Goal: Information Seeking & Learning: Learn about a topic

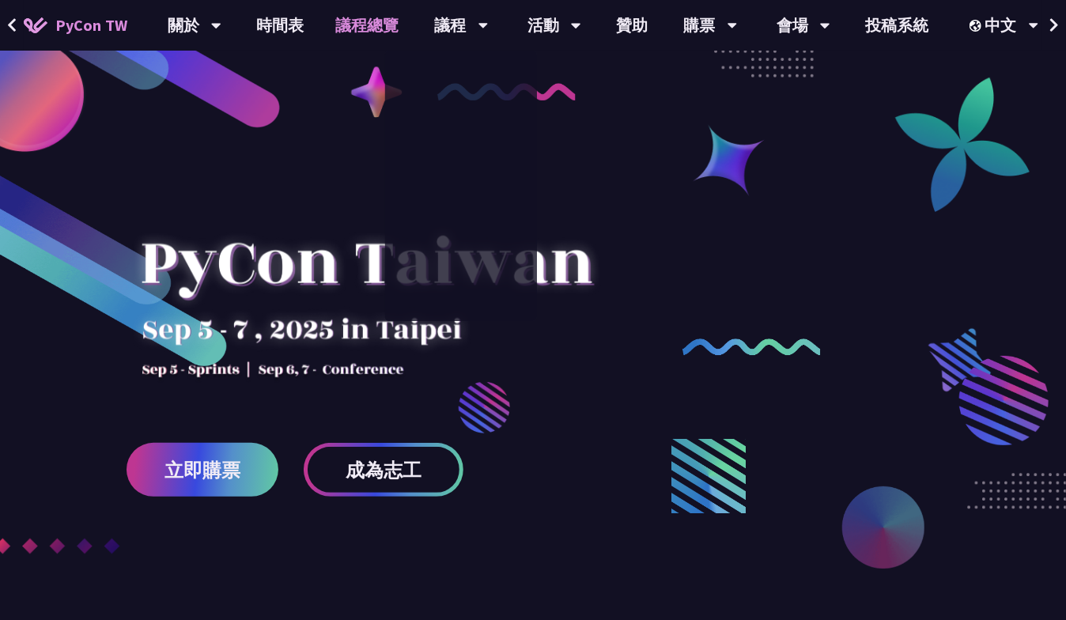
click at [327, 24] on link "議程總覽" at bounding box center [367, 25] width 95 height 51
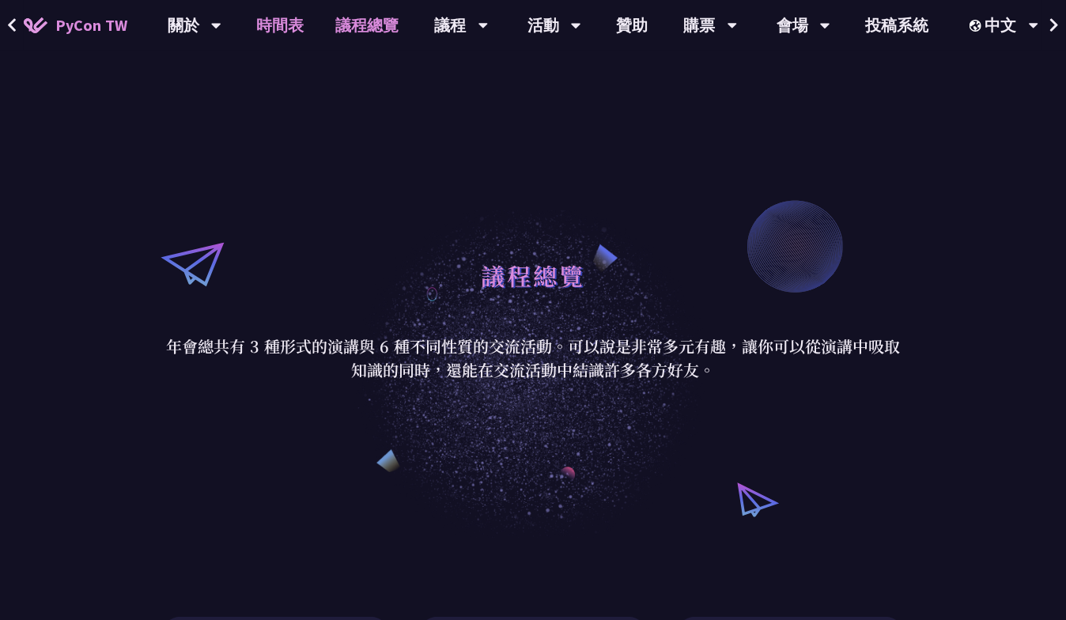
click at [285, 25] on link "時間表" at bounding box center [280, 25] width 79 height 51
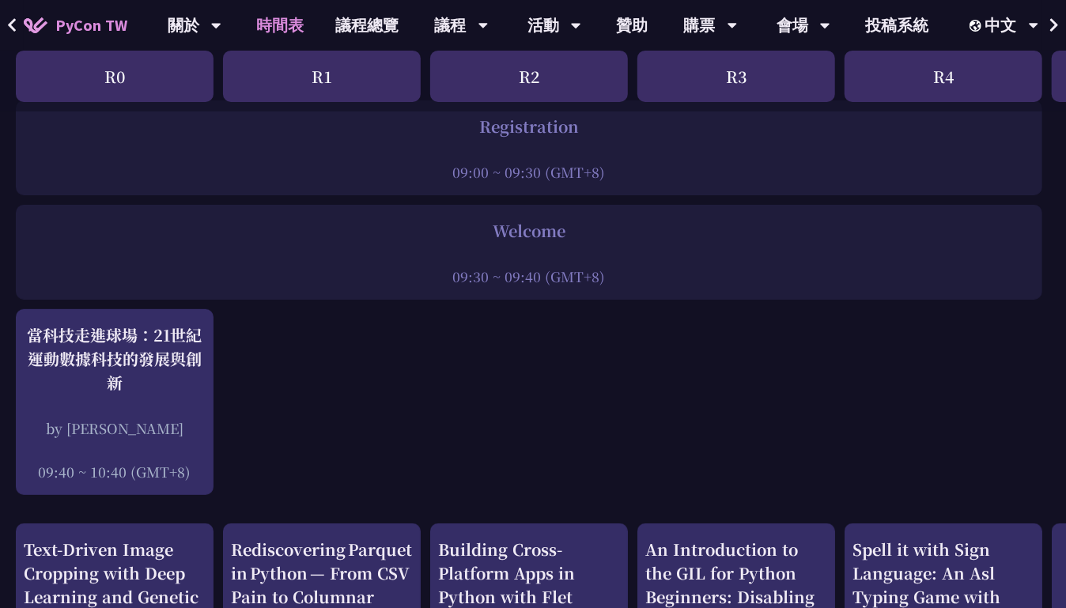
scroll to position [78, 0]
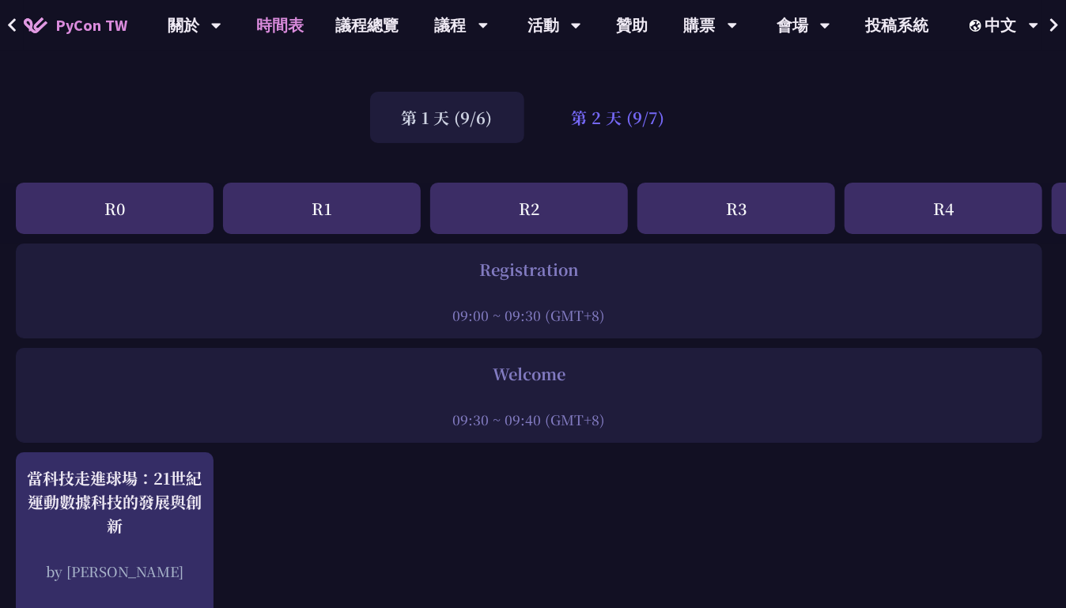
click at [611, 134] on div "第 2 天 (9/7)" at bounding box center [618, 117] width 157 height 51
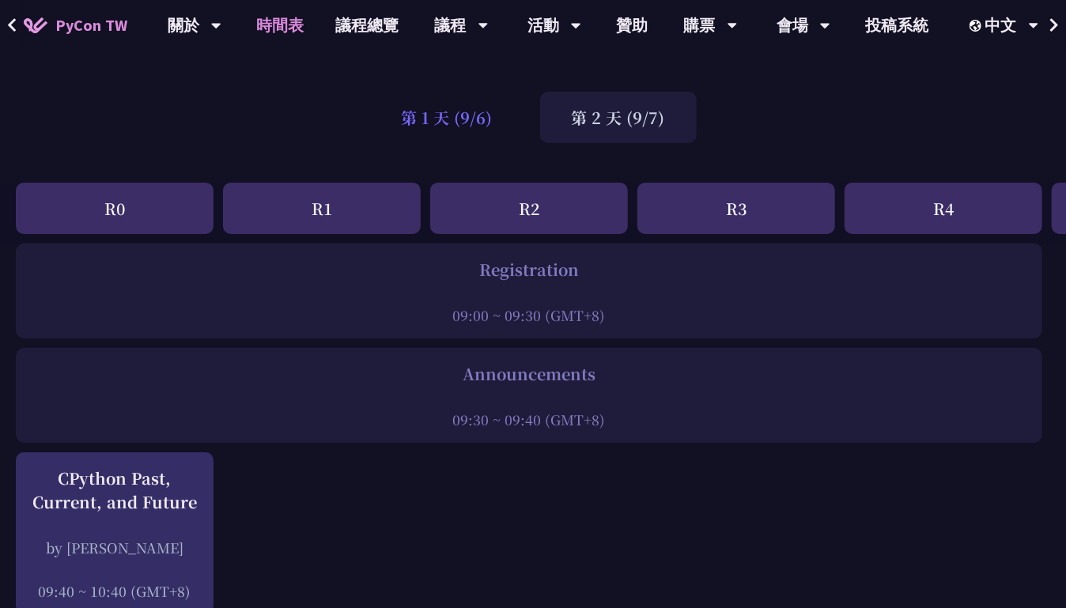
click at [484, 121] on div "第 1 天 (9/6)" at bounding box center [447, 117] width 154 height 51
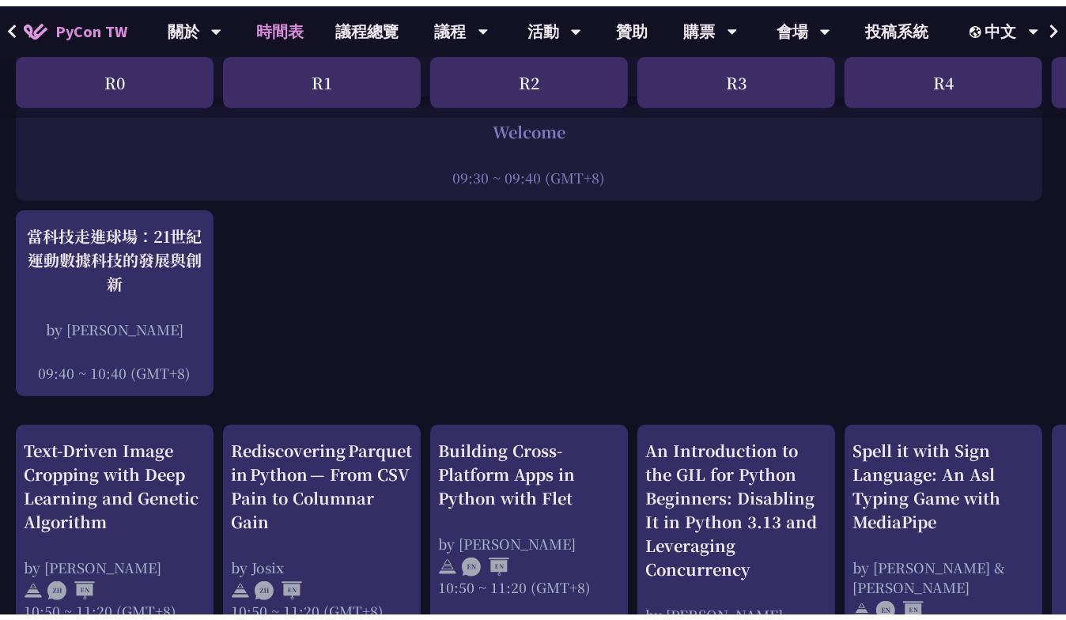
scroll to position [316, 0]
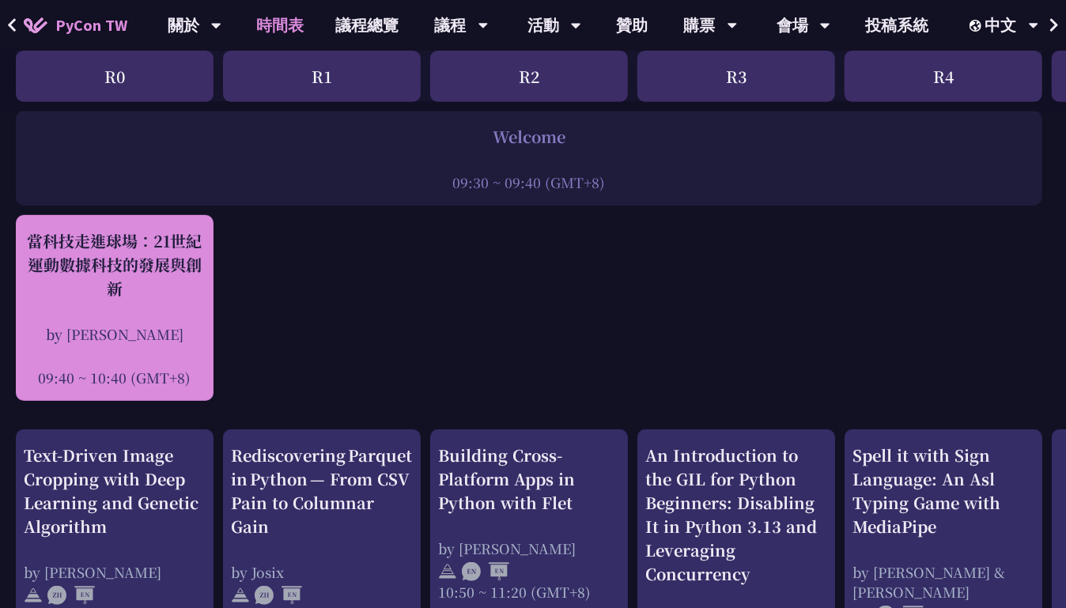
click at [161, 292] on div "當科技走進球場：21世紀運動數據科技的發展與創新" at bounding box center [115, 264] width 182 height 71
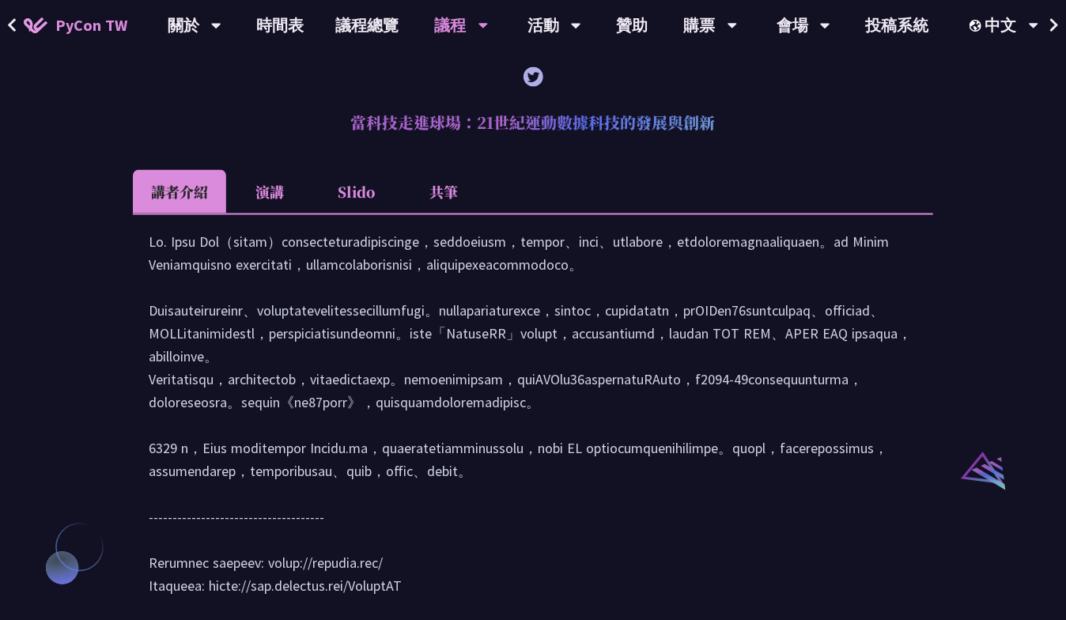
scroll to position [1411, 0]
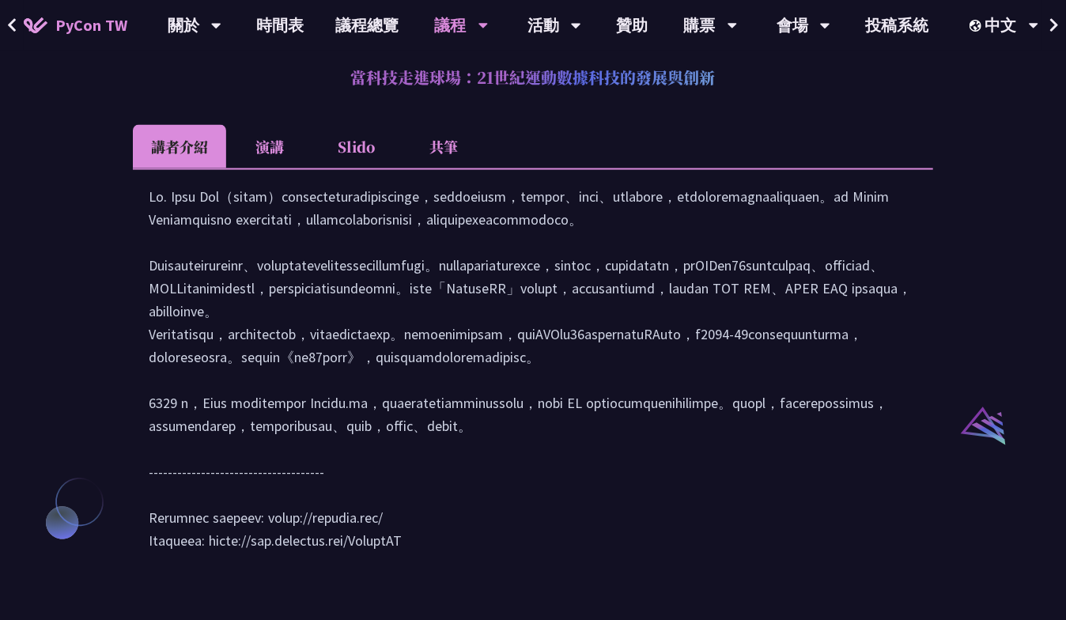
click at [385, 320] on div at bounding box center [533, 377] width 769 height 383
click at [437, 147] on li "共筆" at bounding box center [443, 146] width 87 height 43
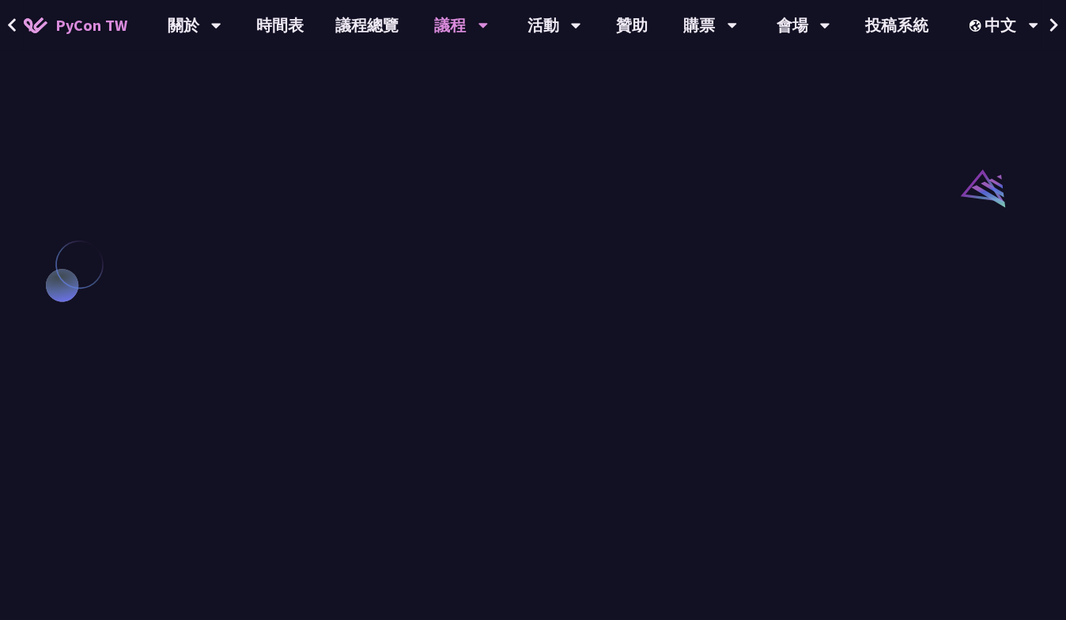
scroll to position [1095, 0]
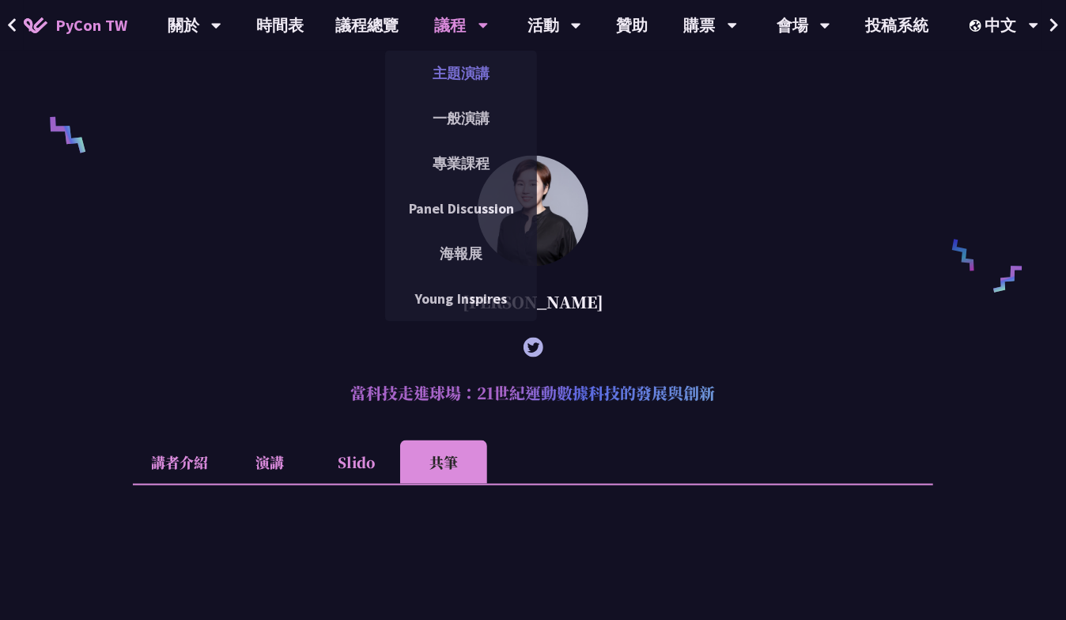
click at [464, 62] on link "主題演講" at bounding box center [461, 73] width 152 height 37
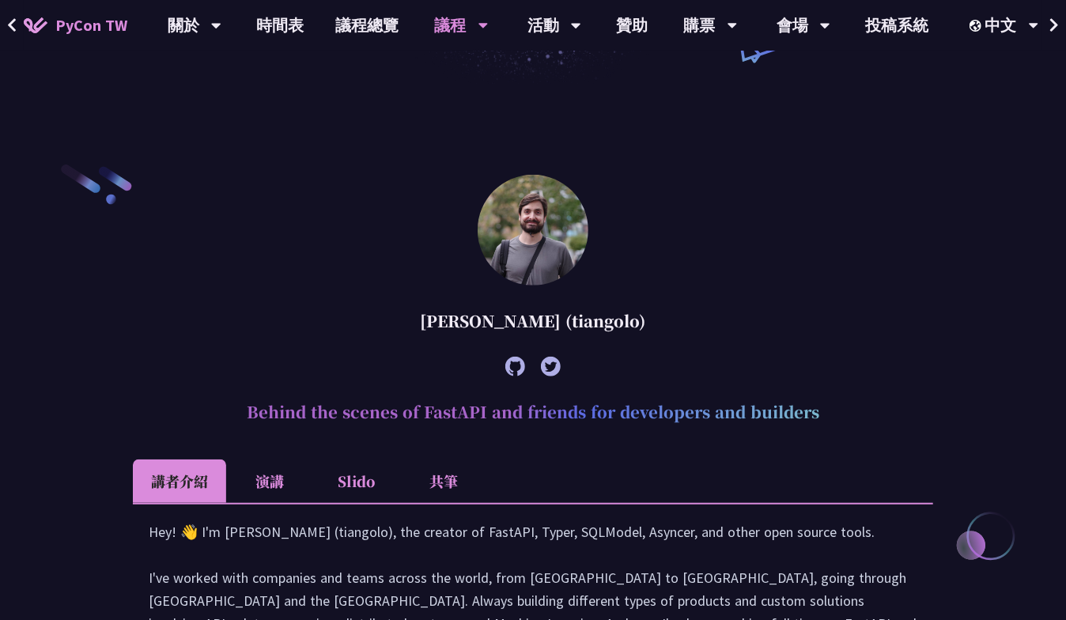
scroll to position [157, 0]
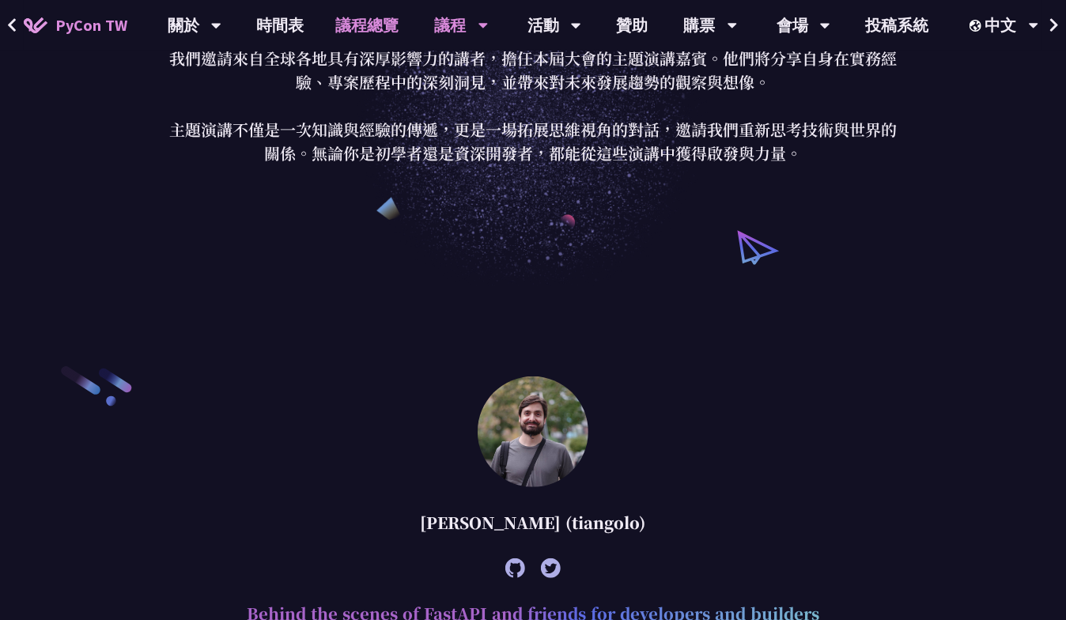
click at [373, 20] on link "議程總覽" at bounding box center [367, 25] width 95 height 51
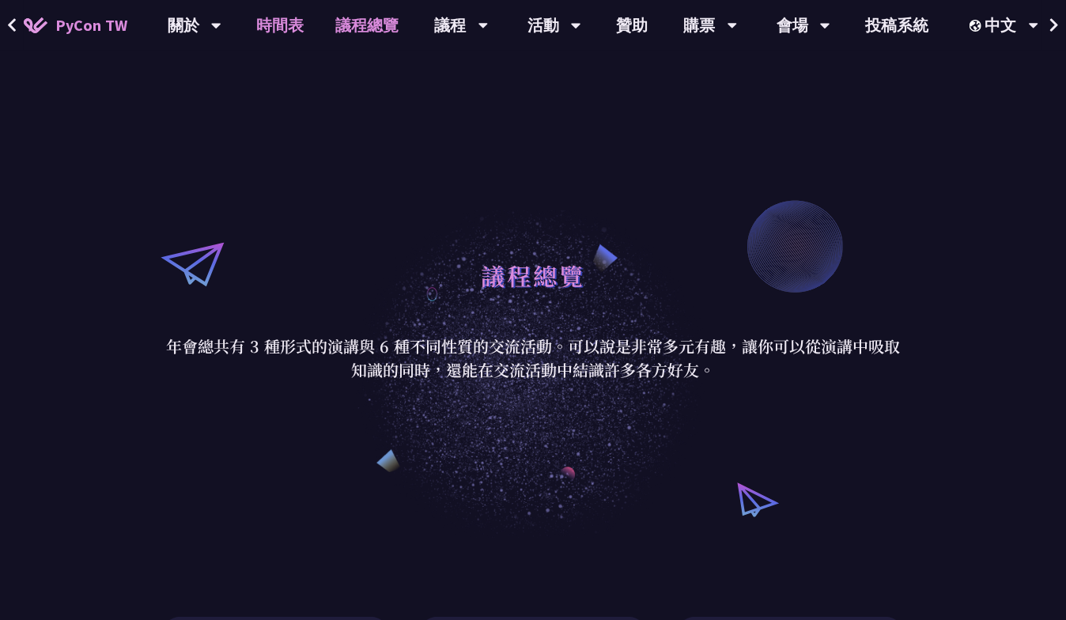
click at [293, 19] on link "時間表" at bounding box center [280, 25] width 79 height 51
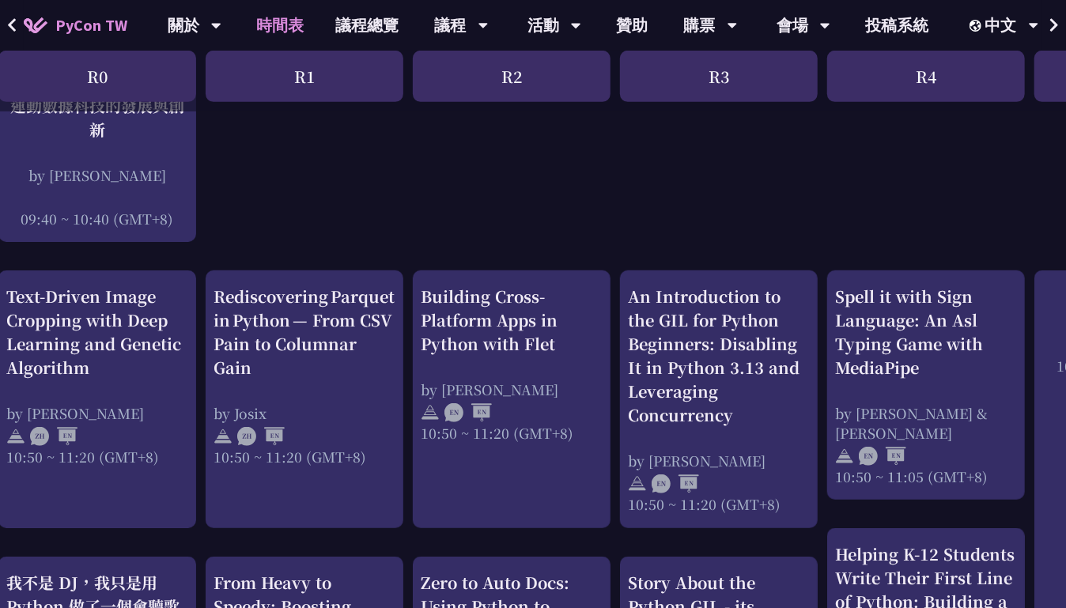
scroll to position [474, 0]
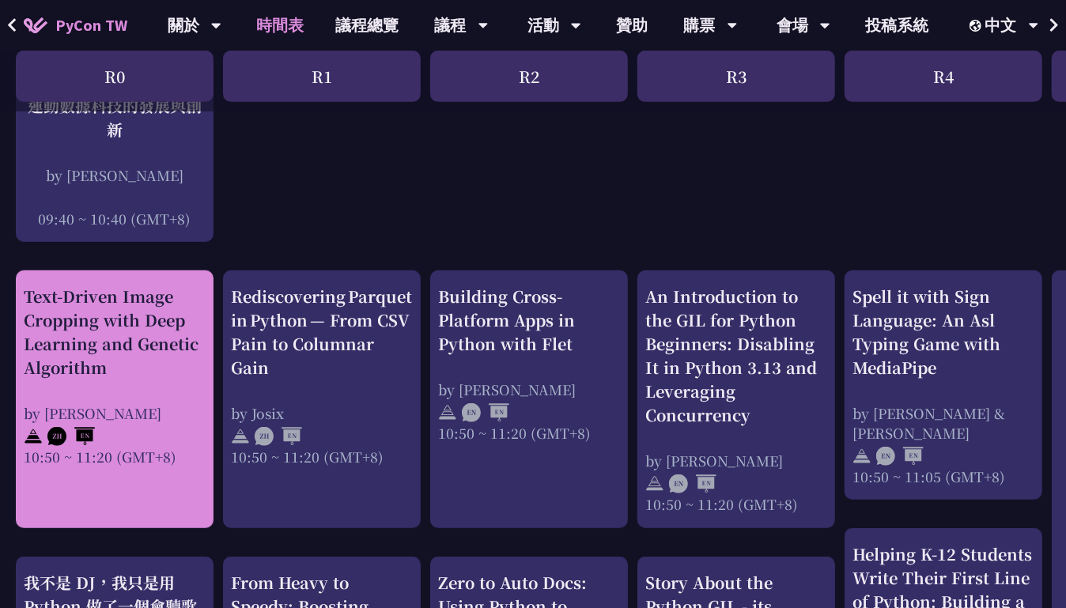
click at [65, 331] on div "Text-Driven Image Cropping with Deep Learning and Genetic Algorithm" at bounding box center [115, 332] width 182 height 95
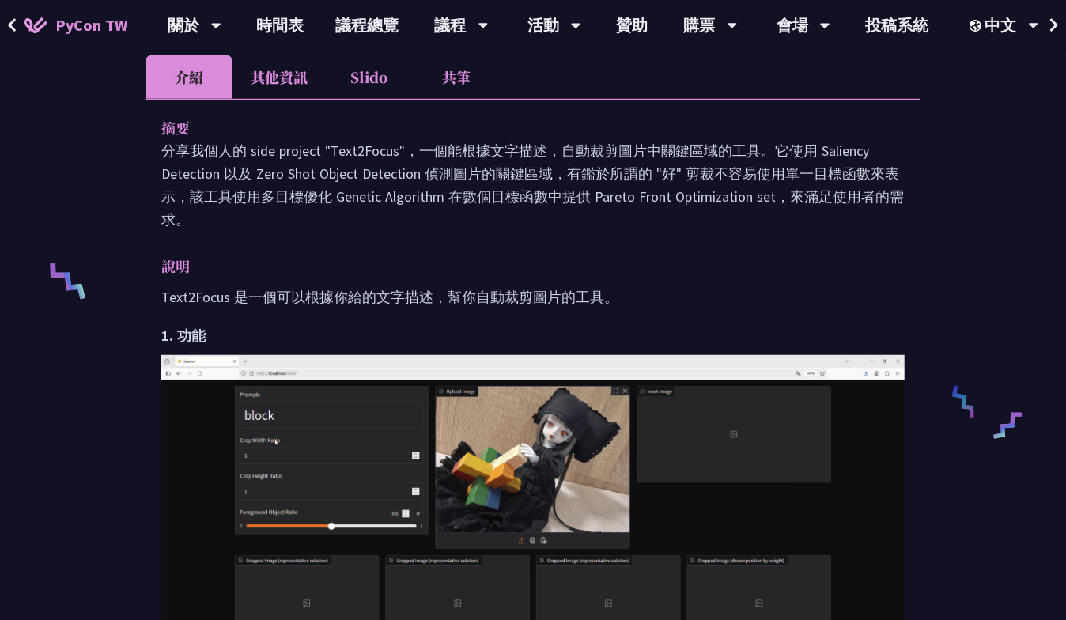
scroll to position [316, 0]
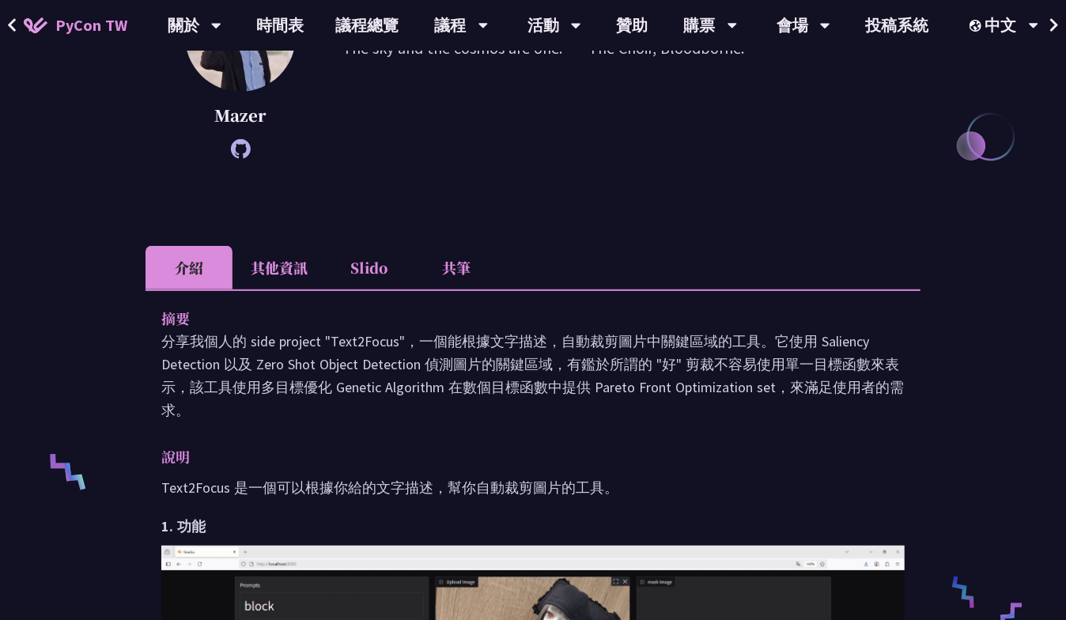
click at [456, 283] on li "共筆" at bounding box center [456, 267] width 87 height 43
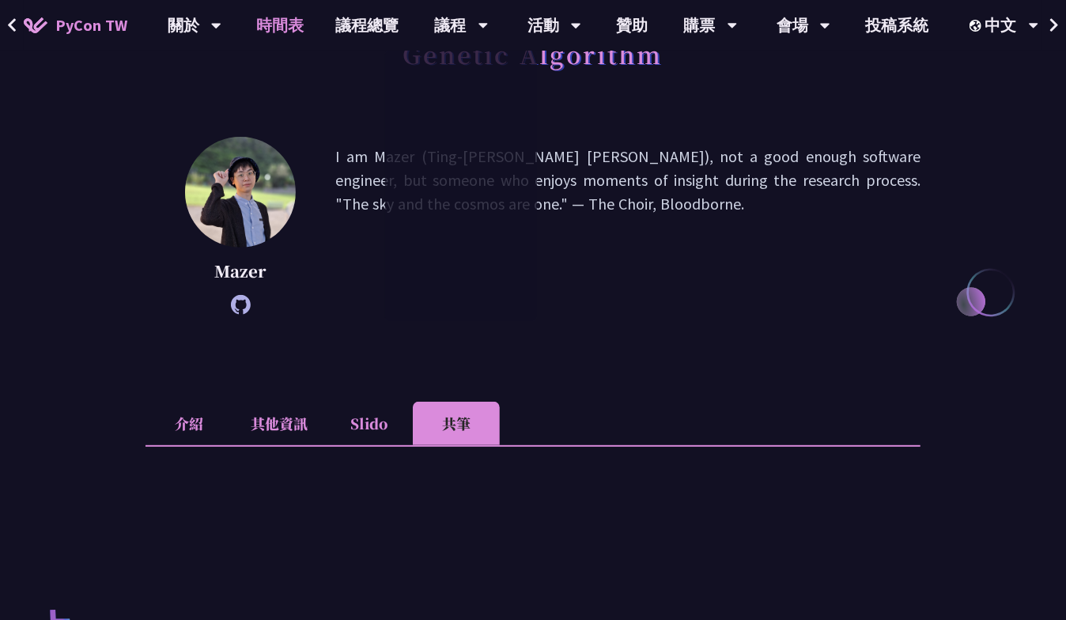
scroll to position [157, 0]
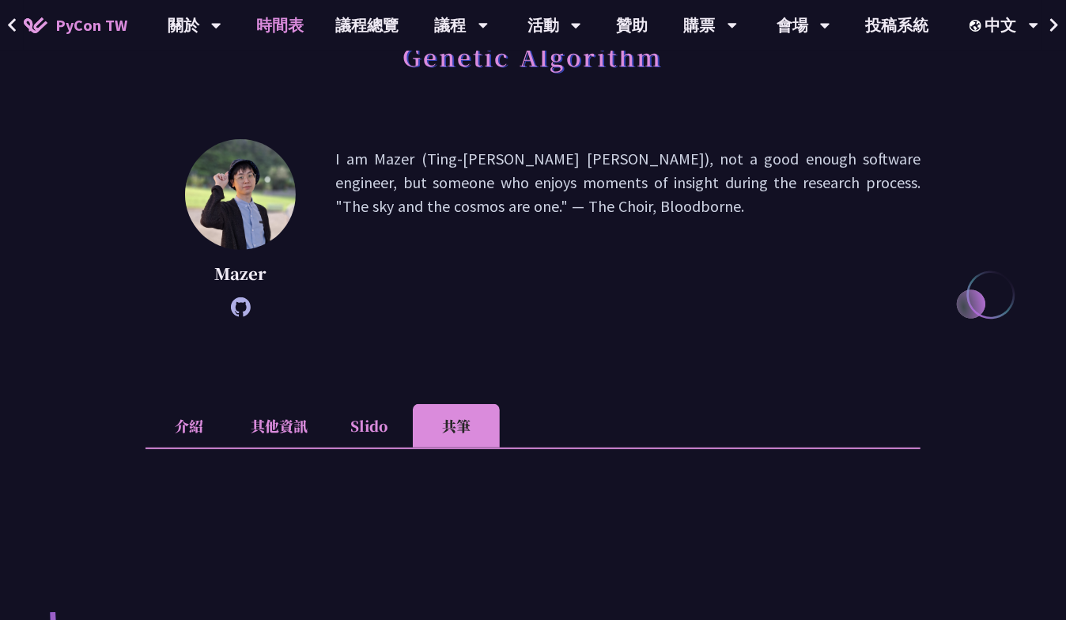
click at [291, 27] on link "時間表" at bounding box center [280, 25] width 79 height 51
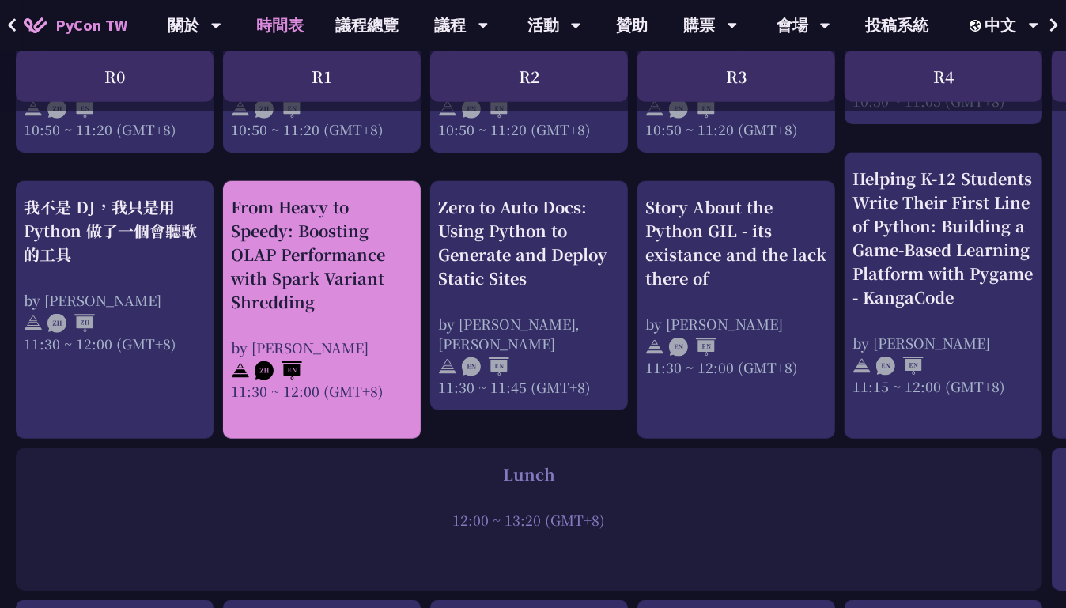
scroll to position [870, 0]
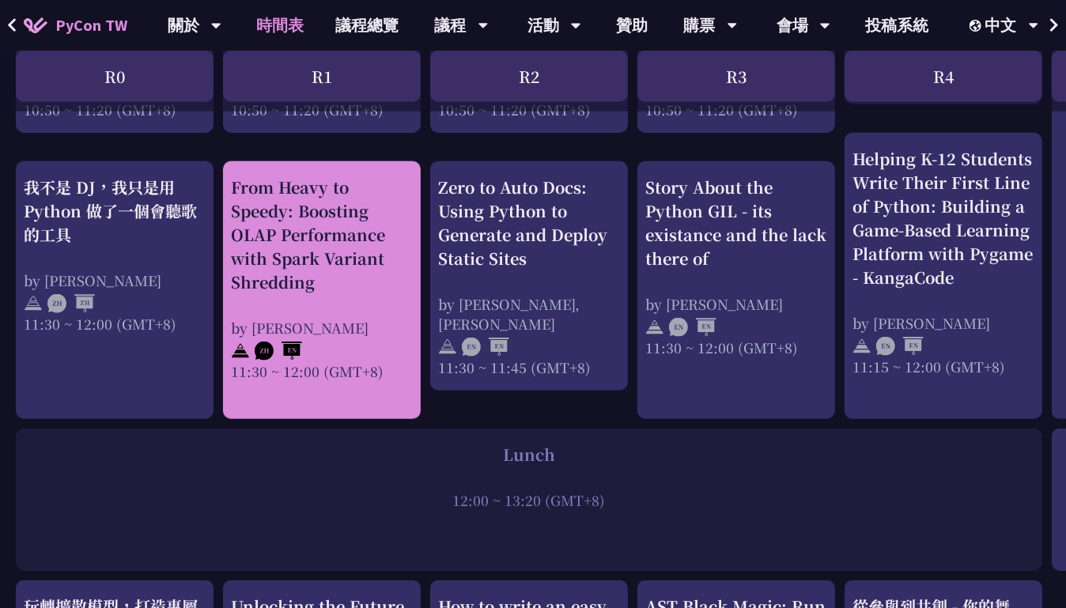
click at [347, 245] on div "From Heavy to Speedy: Boosting OLAP Performance with Spark Variant Shredding" at bounding box center [322, 235] width 182 height 119
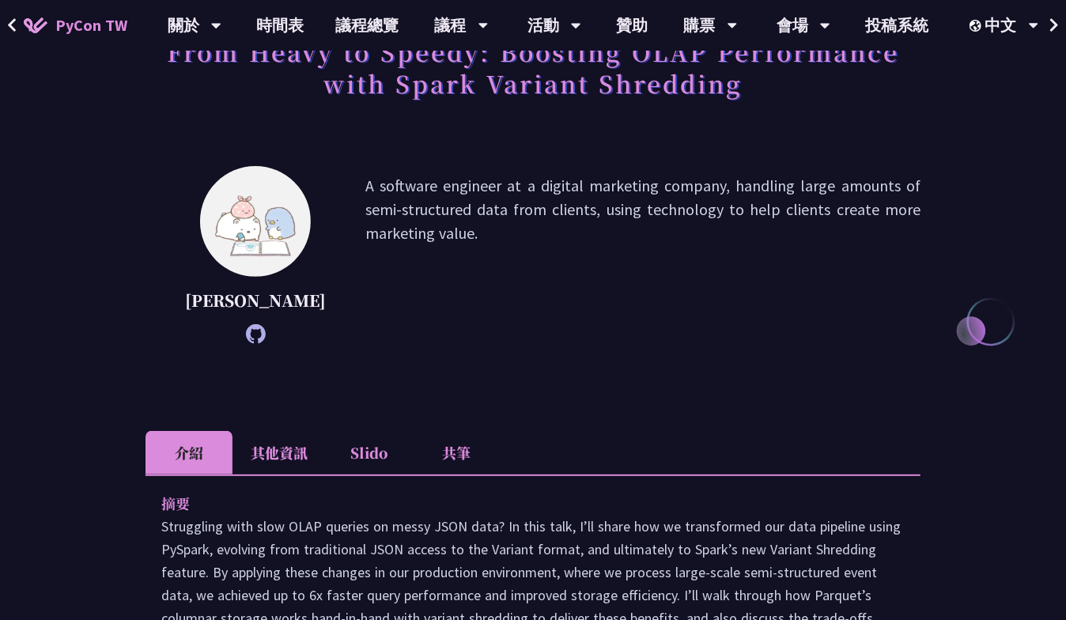
scroll to position [157, 0]
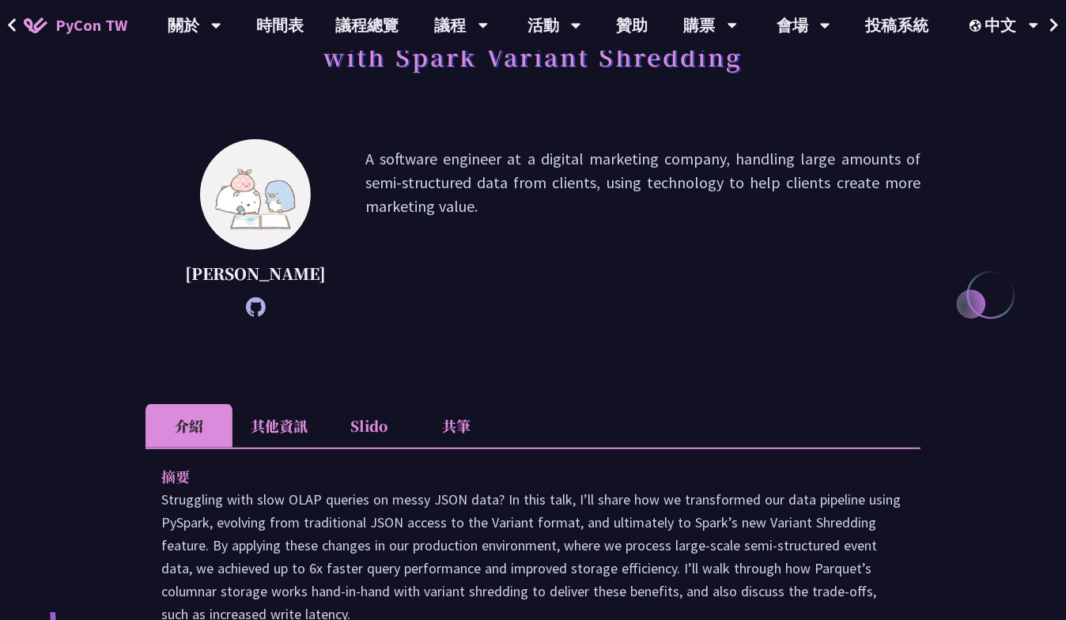
click at [462, 437] on li "共筆" at bounding box center [456, 425] width 87 height 43
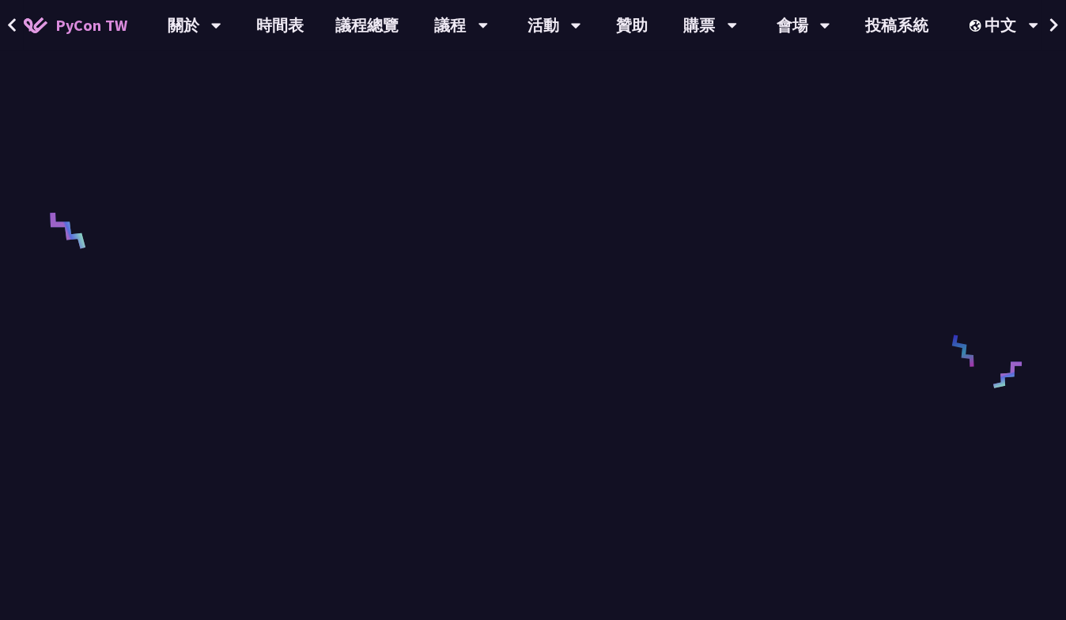
scroll to position [554, 0]
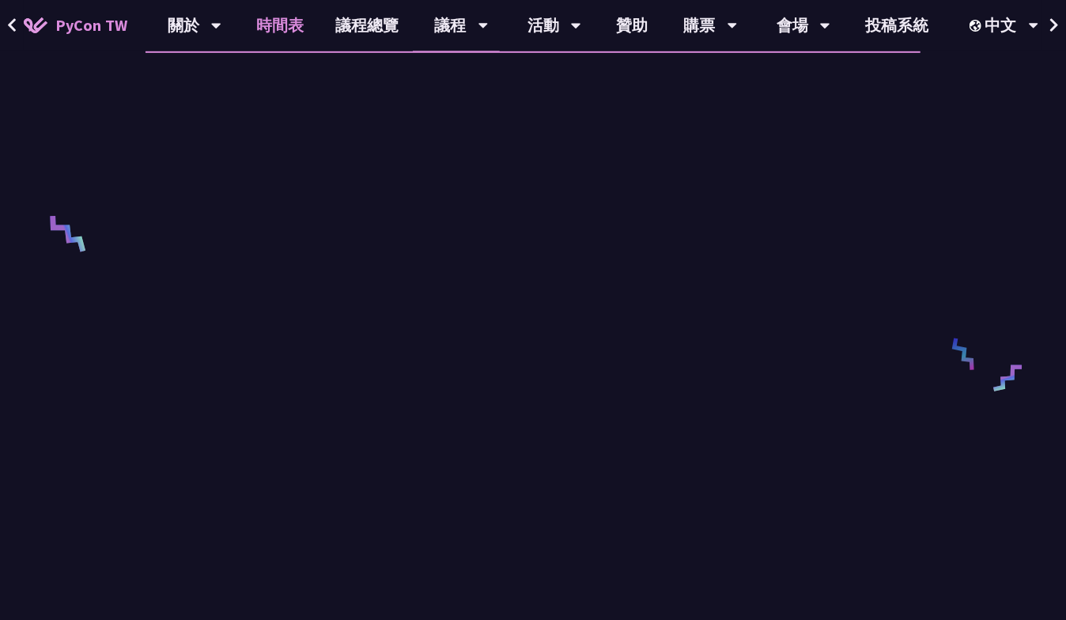
click at [300, 24] on link "時間表" at bounding box center [280, 25] width 79 height 51
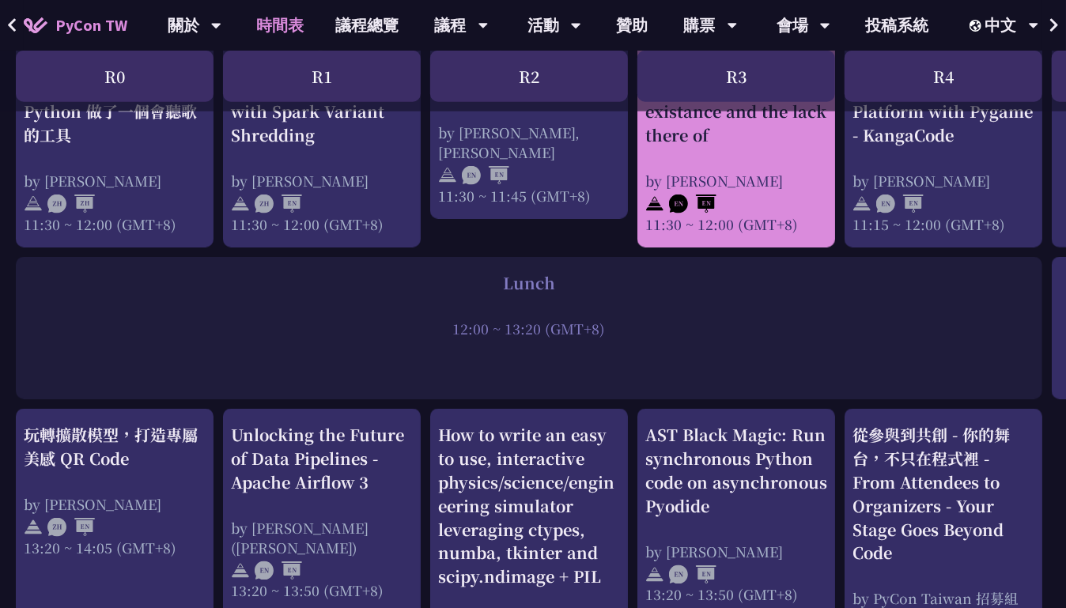
scroll to position [1265, 0]
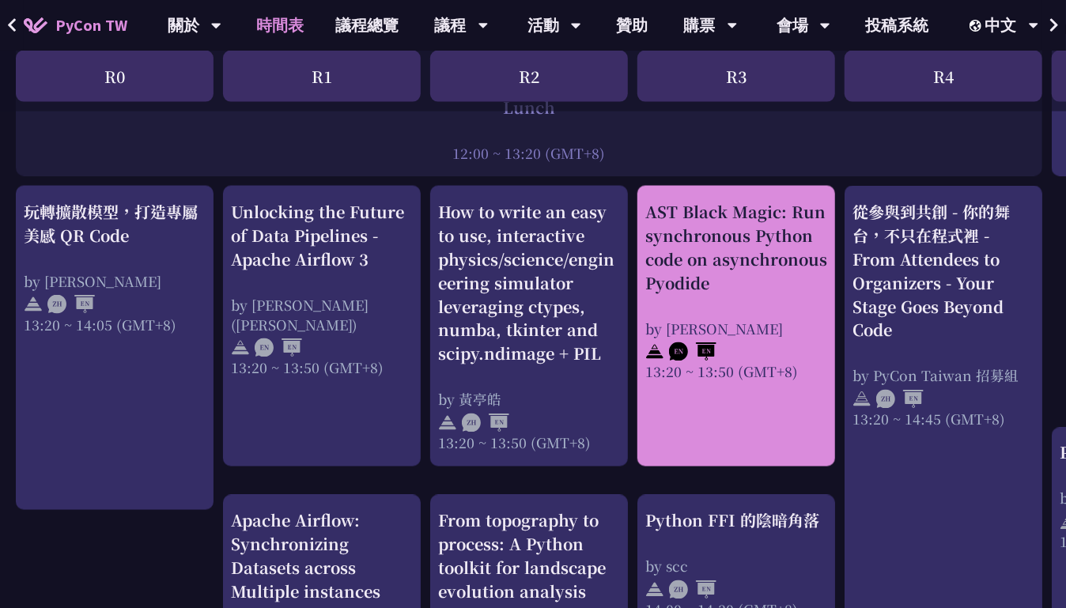
click at [705, 253] on div "AST Black Magic: Run synchronous Python code on asynchronous Pyodide" at bounding box center [736, 247] width 182 height 95
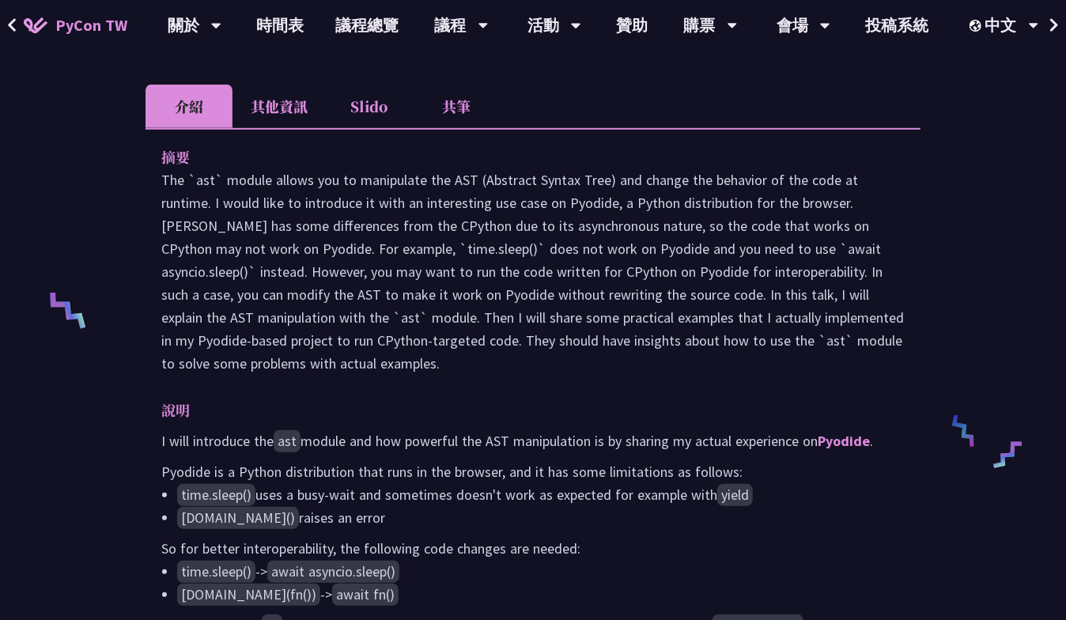
scroll to position [474, 0]
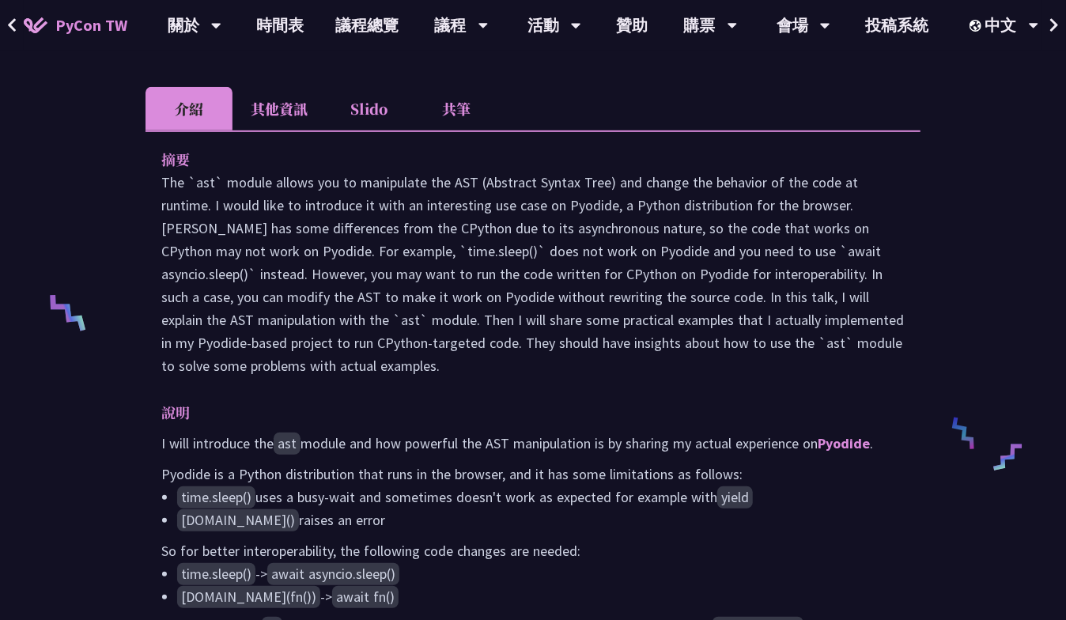
click at [477, 130] on li "共筆" at bounding box center [456, 108] width 87 height 43
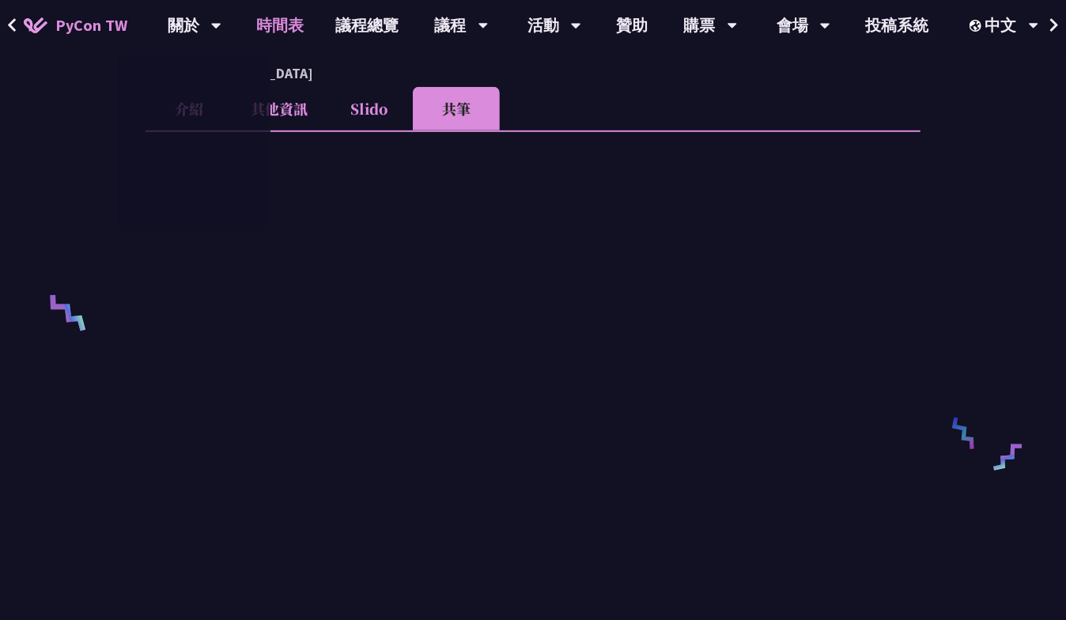
click at [275, 27] on link "時間表" at bounding box center [280, 25] width 79 height 51
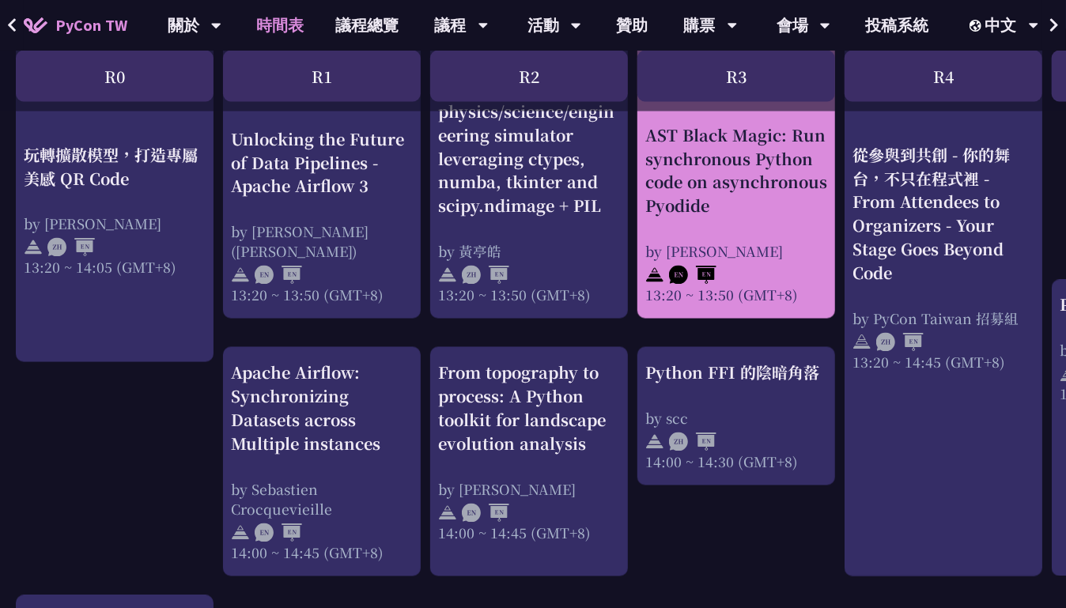
scroll to position [1423, 0]
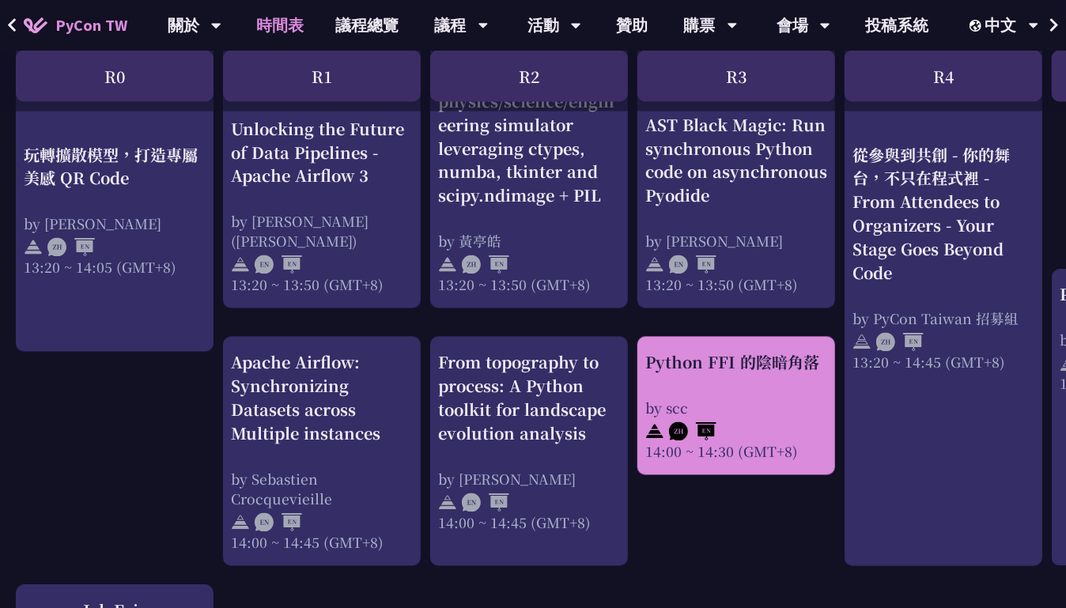
click at [713, 384] on div "Python FFI 的陰暗角落 by scc 14:00 ~ 14:30 (GMT+8)" at bounding box center [736, 406] width 182 height 111
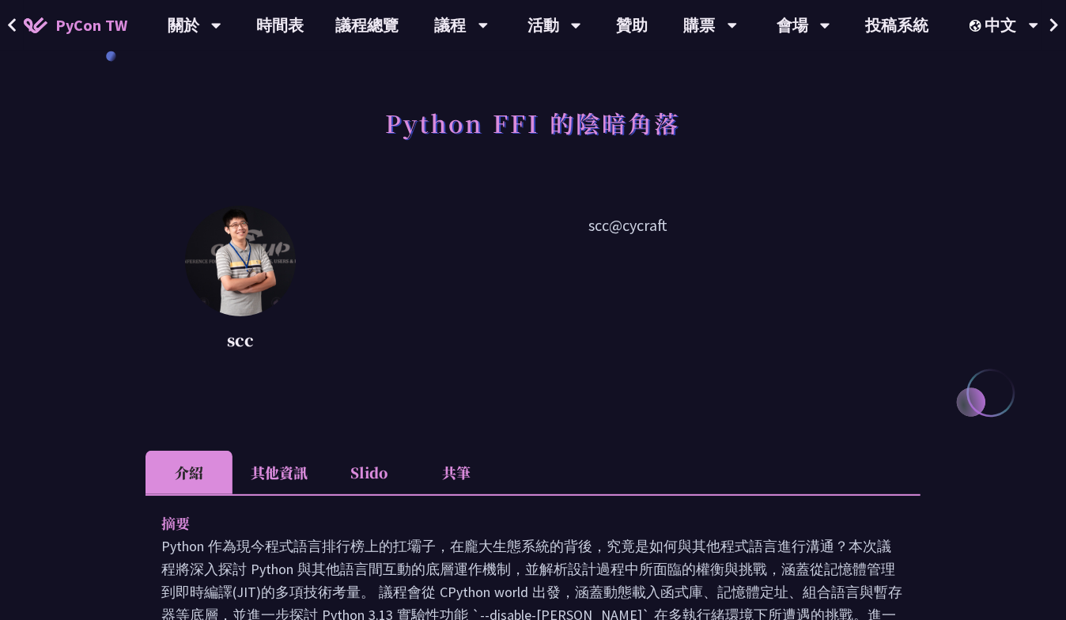
scroll to position [237, 0]
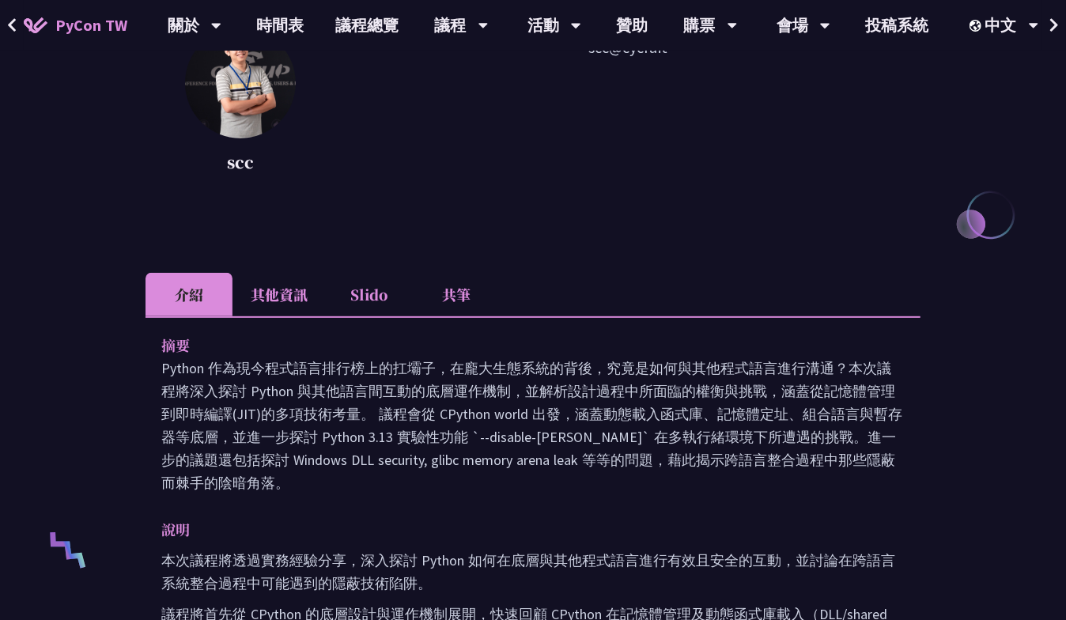
click at [452, 297] on li "共筆" at bounding box center [456, 294] width 87 height 43
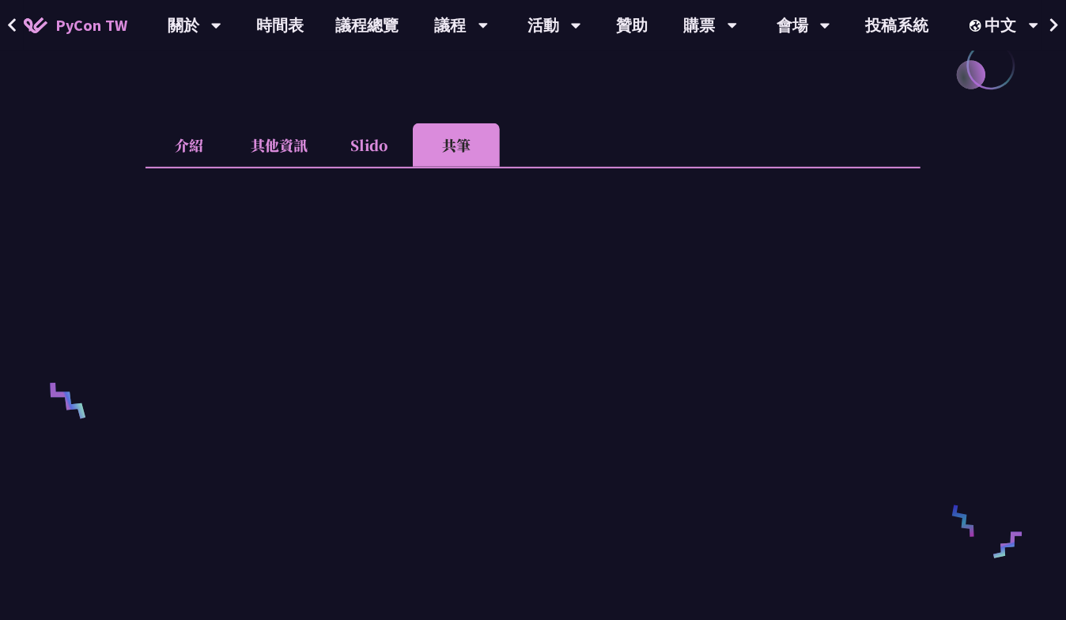
scroll to position [474, 0]
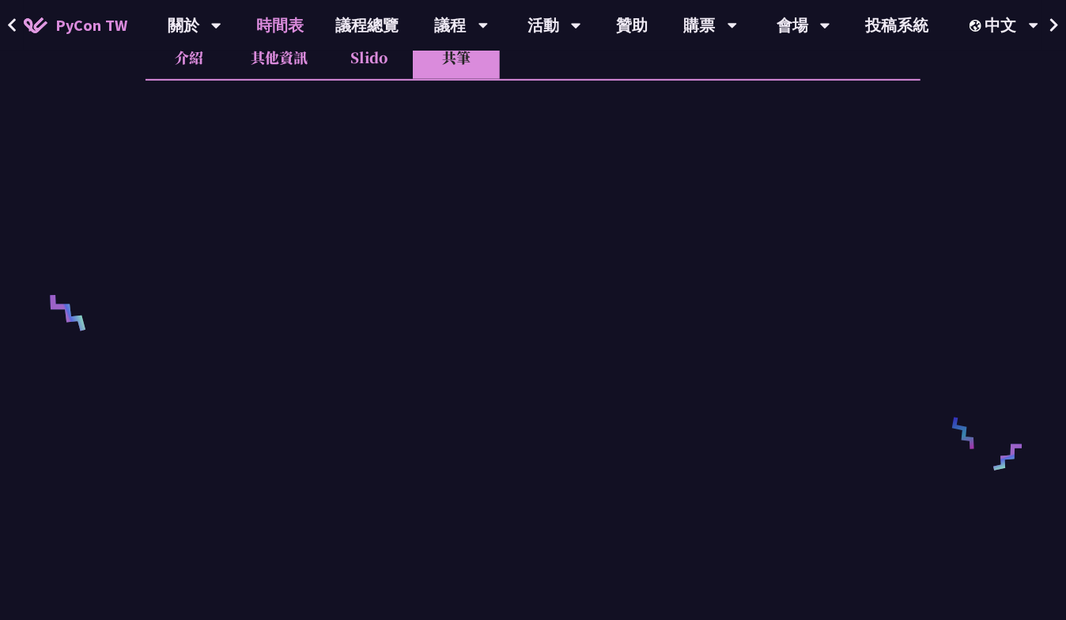
click at [265, 24] on link "時間表" at bounding box center [280, 25] width 79 height 51
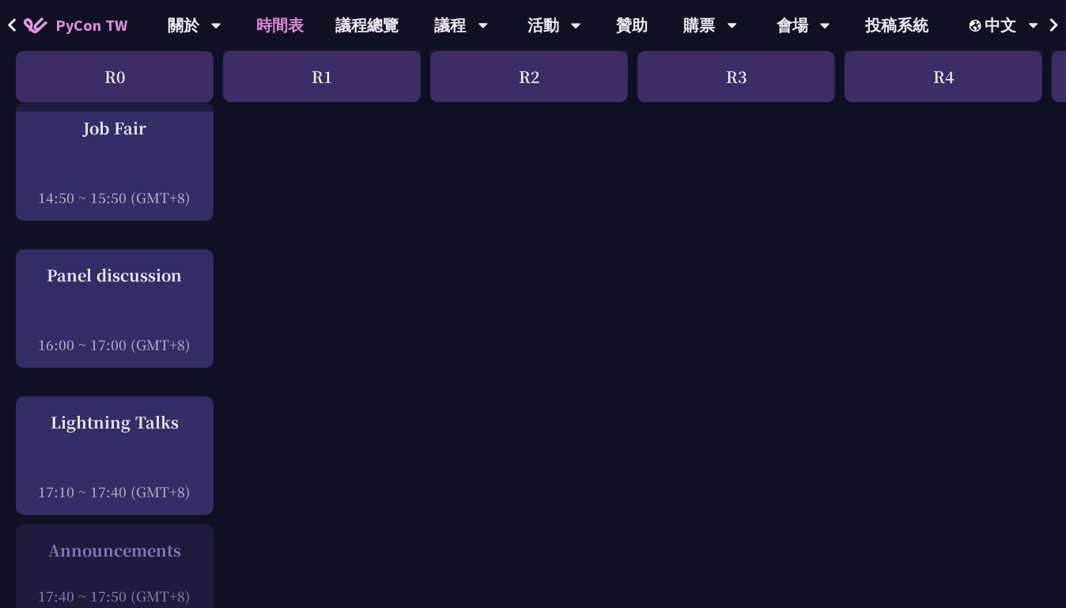
scroll to position [1898, 0]
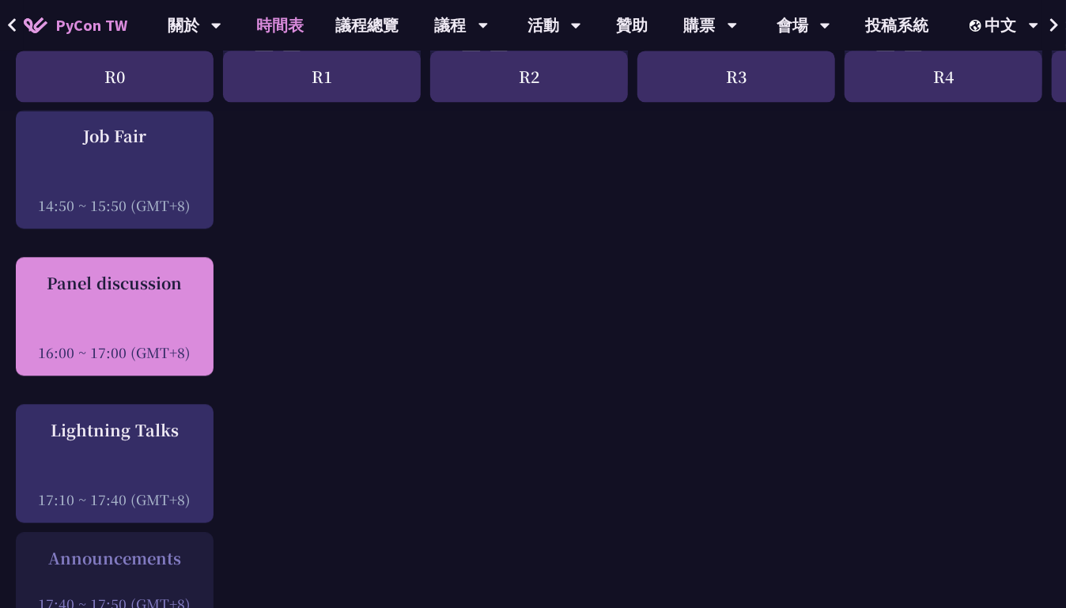
click at [112, 295] on div "Panel discussion 16:00 ~ 17:00 (GMT+8)" at bounding box center [115, 316] width 182 height 91
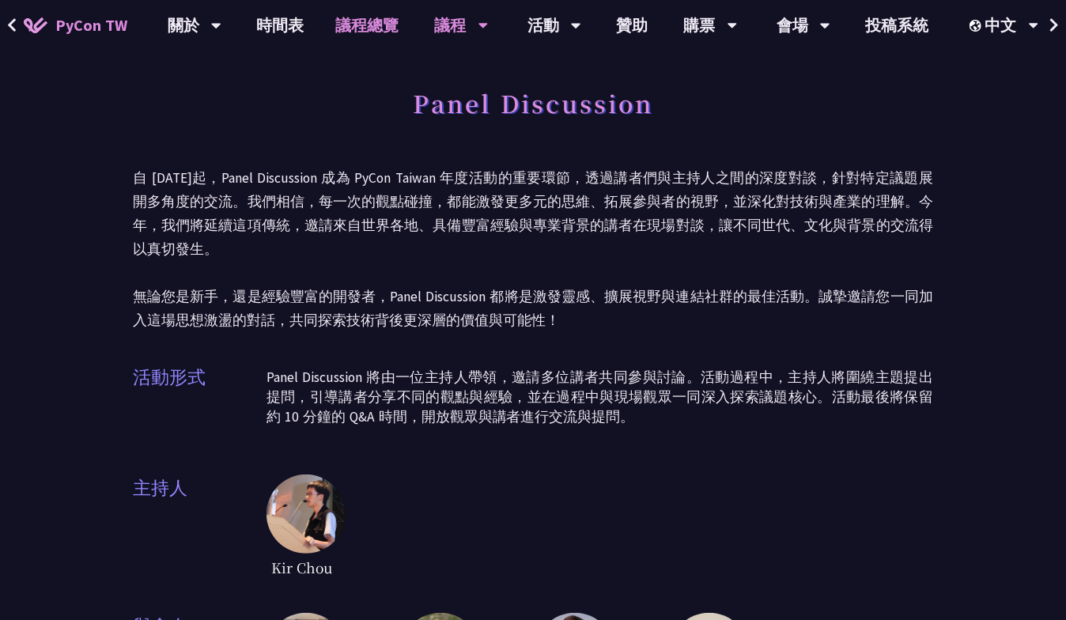
click at [331, 17] on link "議程總覽" at bounding box center [367, 25] width 95 height 51
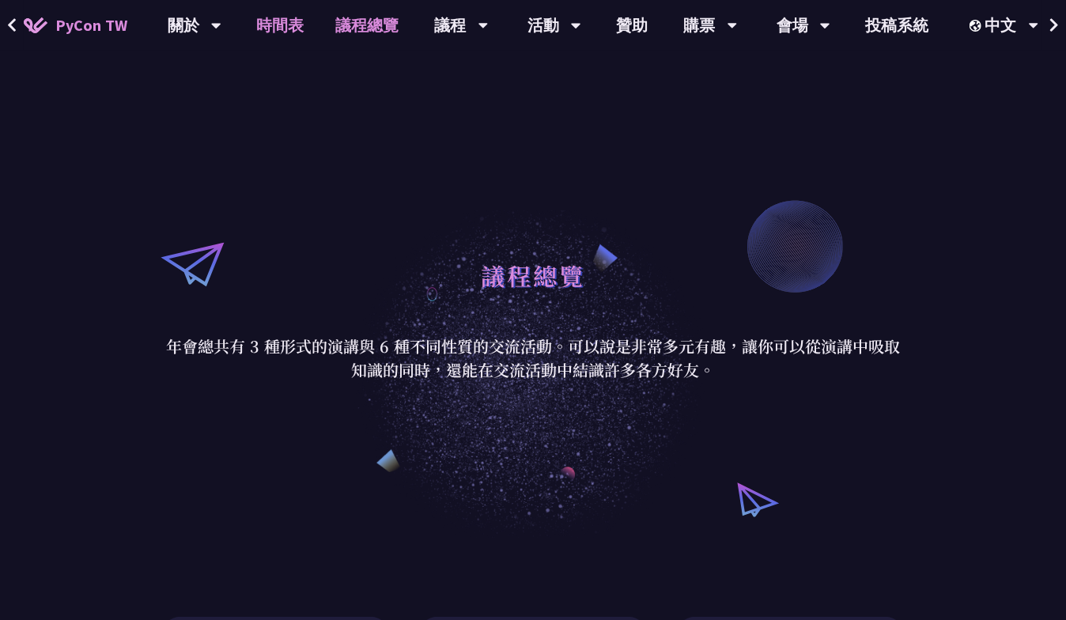
click at [276, 18] on link "時間表" at bounding box center [280, 25] width 79 height 51
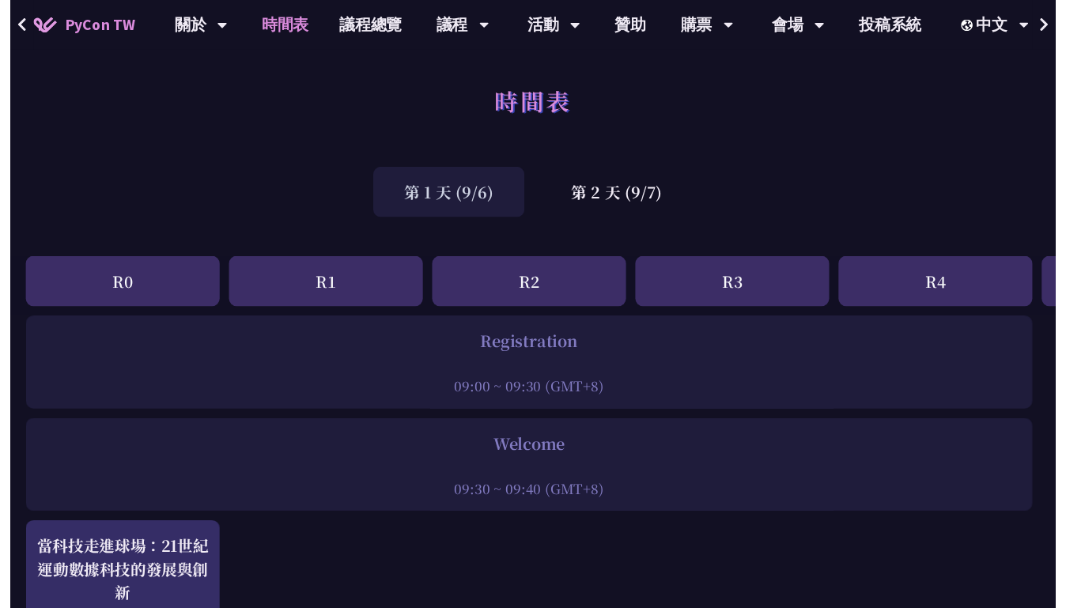
scroll to position [1898, 0]
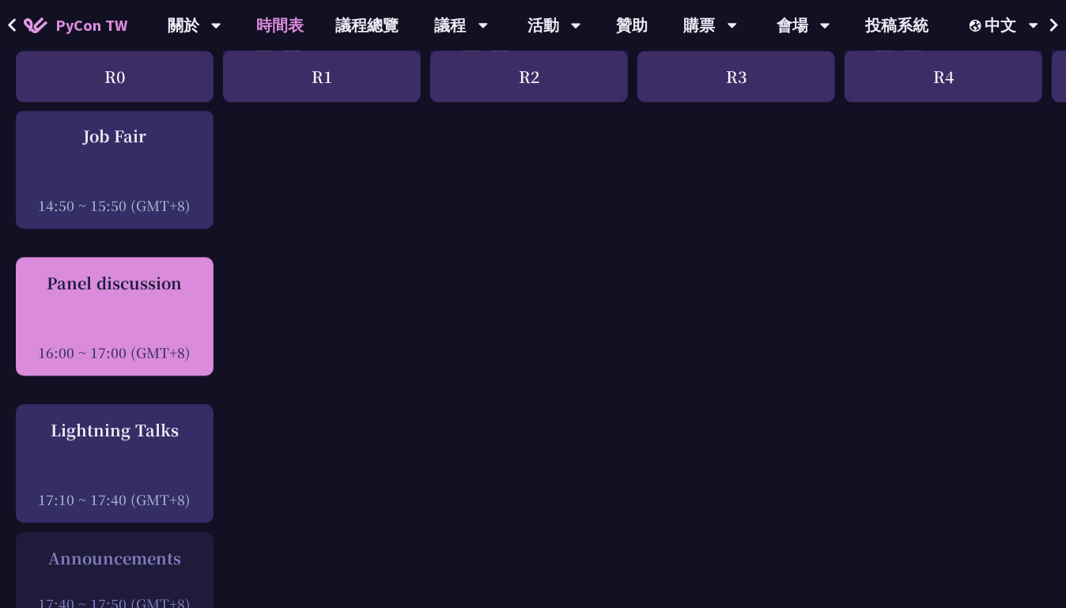
click at [115, 336] on div at bounding box center [115, 331] width 182 height 24
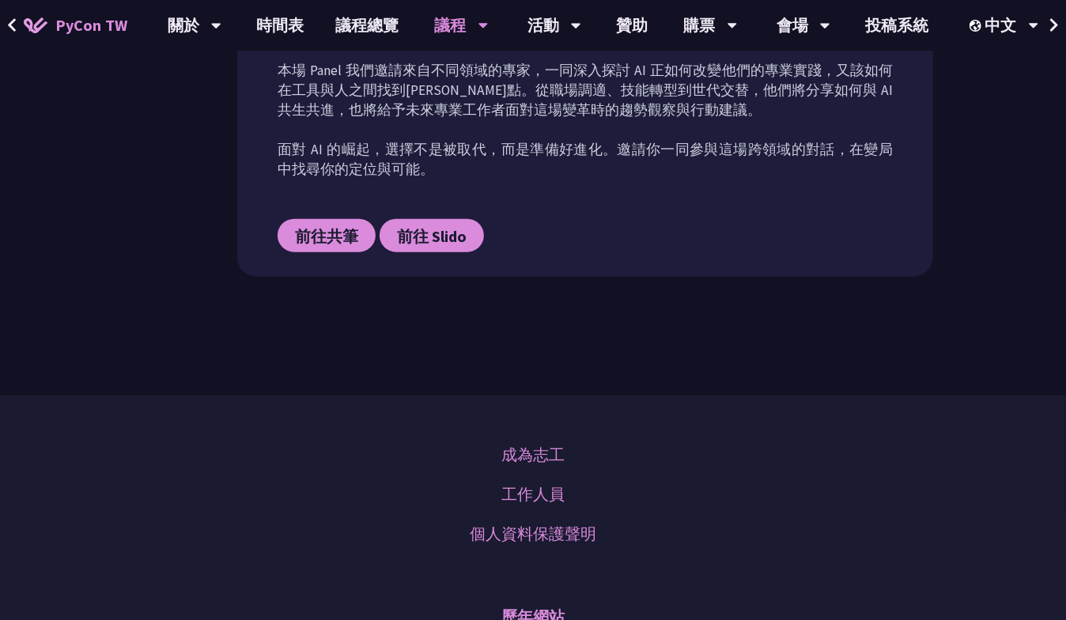
scroll to position [711, 0]
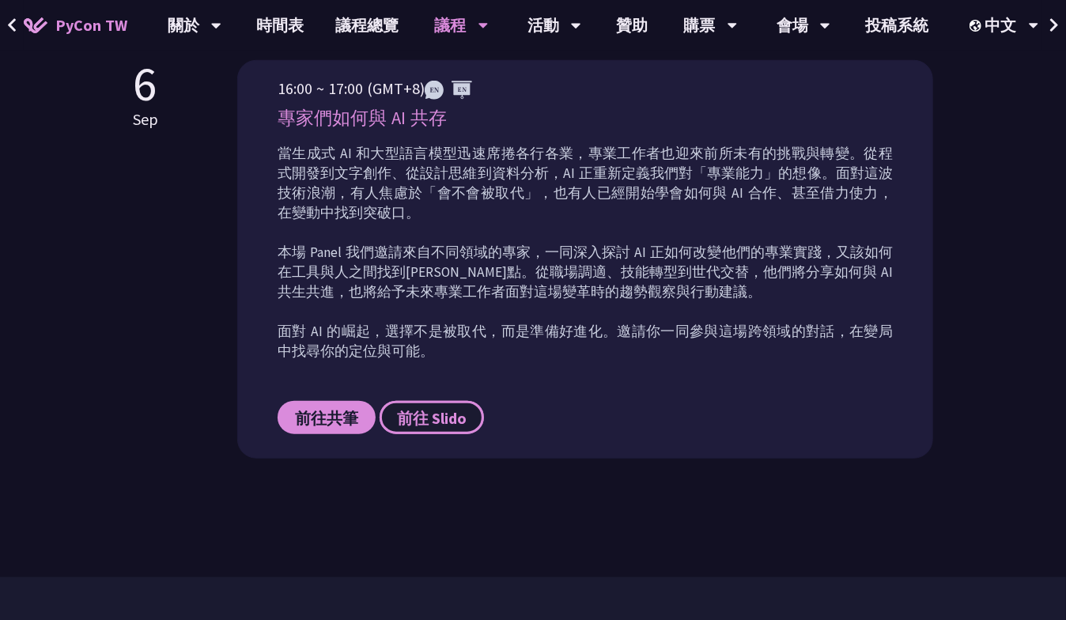
click at [434, 434] on link "前往 Slido" at bounding box center [432, 417] width 104 height 33
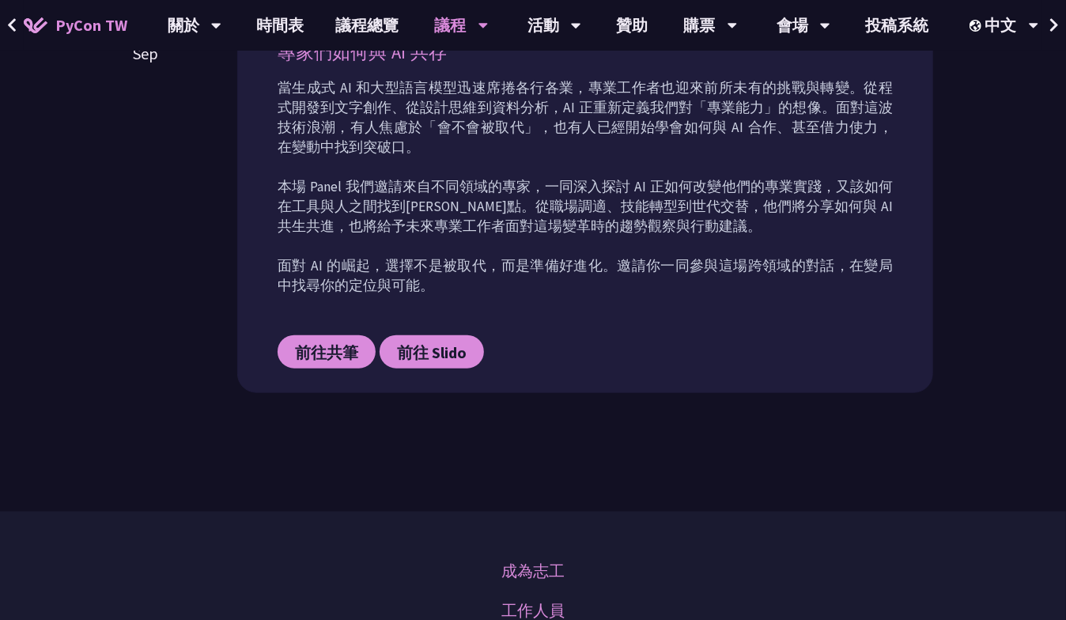
scroll to position [642, 0]
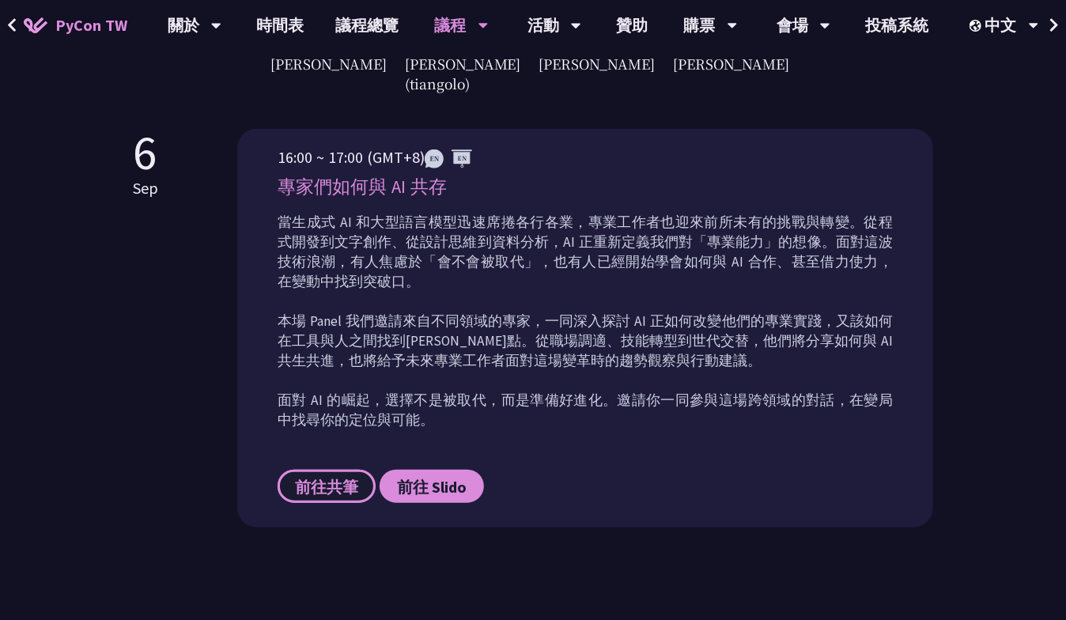
click at [327, 497] on span "前往共筆" at bounding box center [326, 487] width 63 height 20
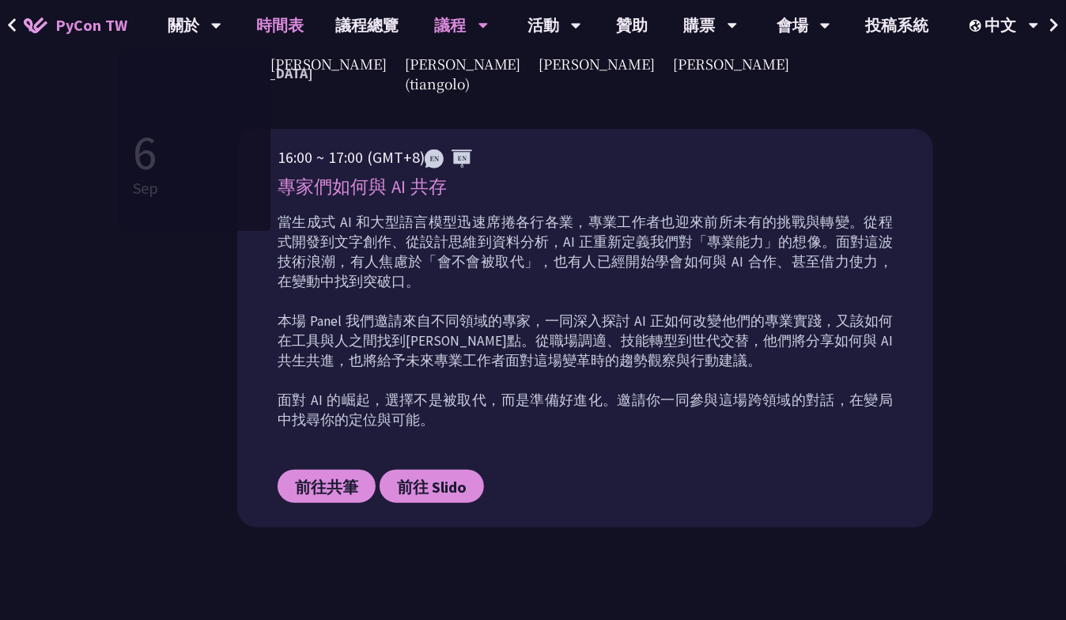
click at [272, 20] on link "時間表" at bounding box center [280, 25] width 79 height 51
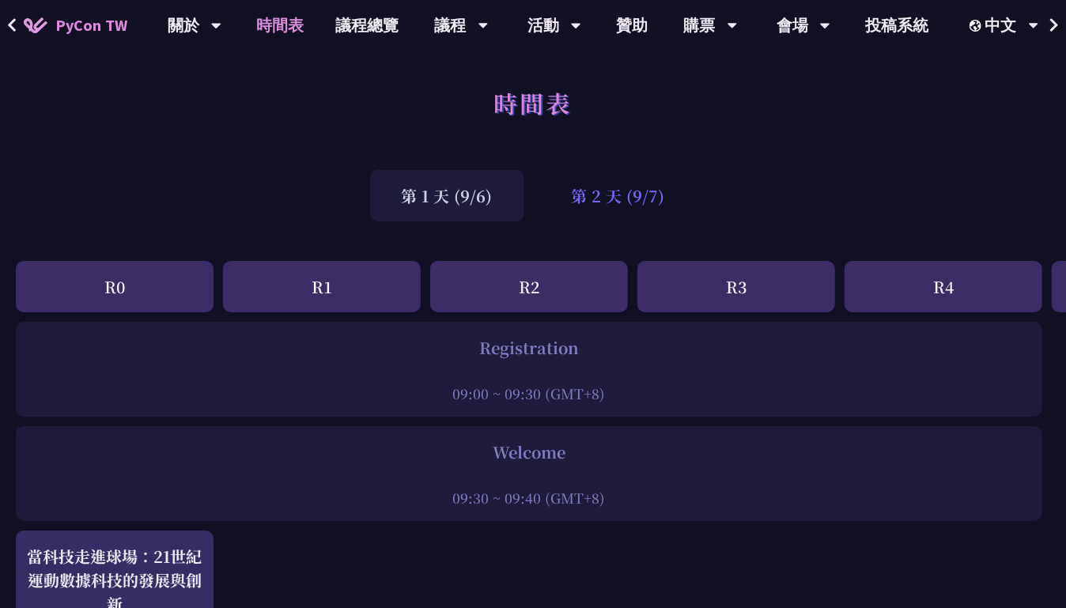
click at [631, 198] on div "第 2 天 (9/7)" at bounding box center [618, 195] width 157 height 51
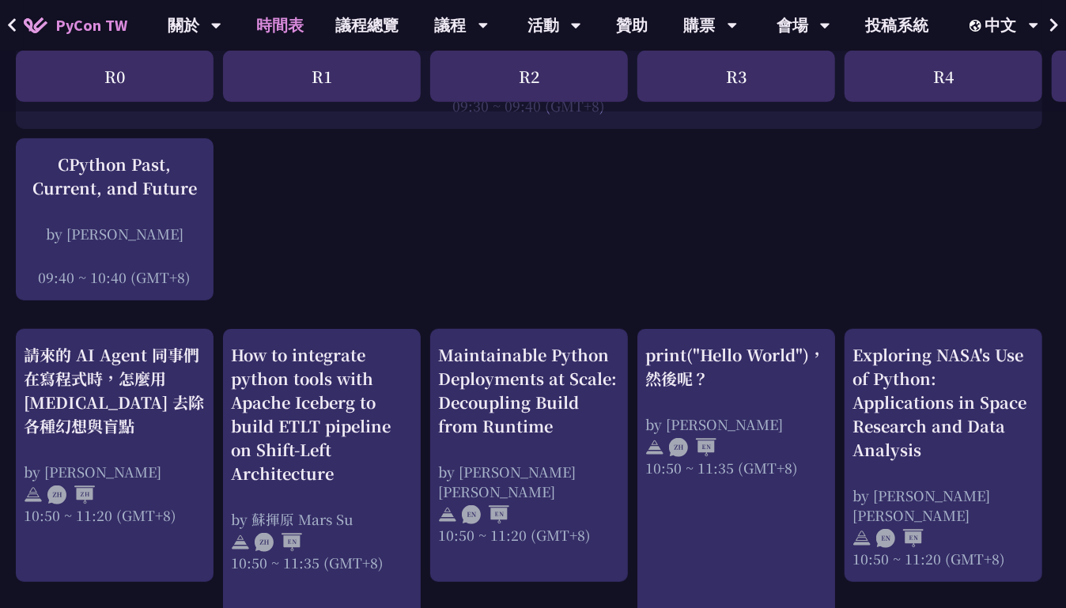
scroll to position [395, 0]
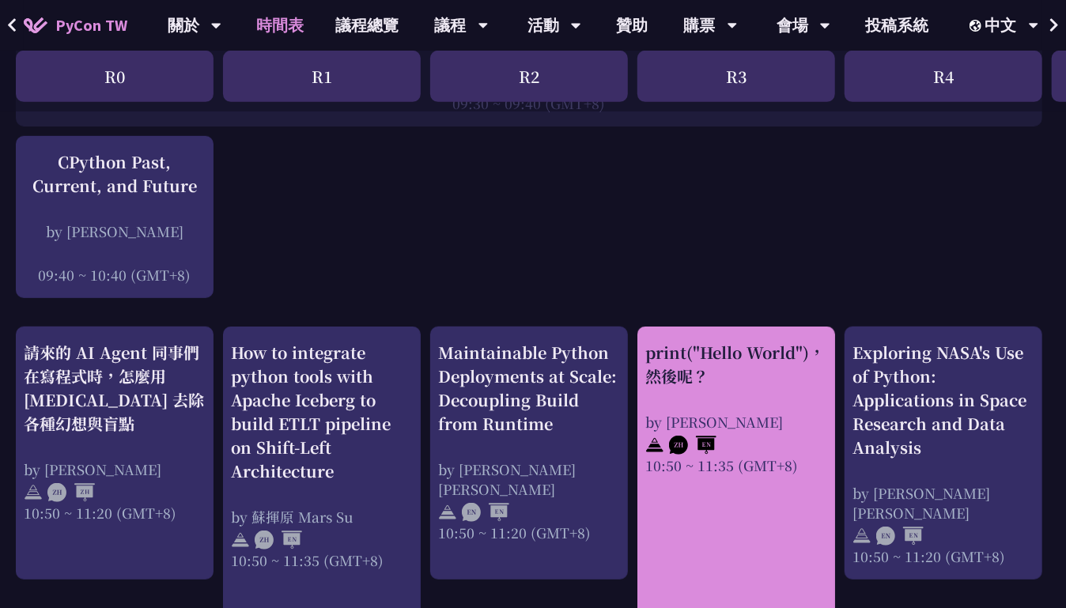
click at [726, 395] on div "print("Hello World")，然後呢？ by [PERSON_NAME] 10:50 ~ 11:35 (GMT+8)" at bounding box center [736, 408] width 182 height 134
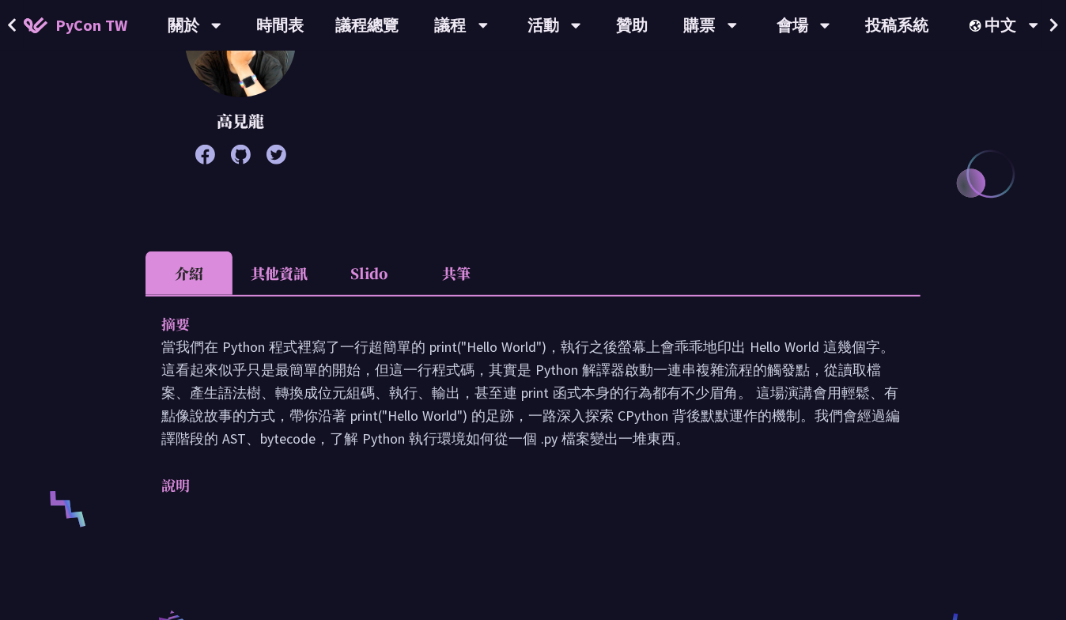
scroll to position [237, 0]
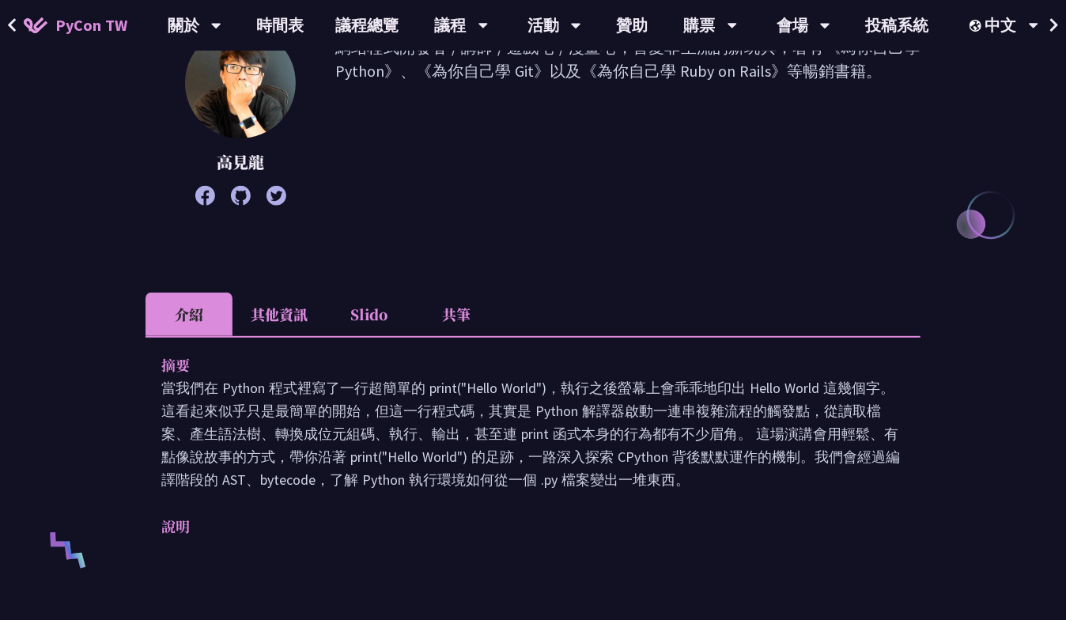
click at [452, 317] on li "共筆" at bounding box center [456, 314] width 87 height 43
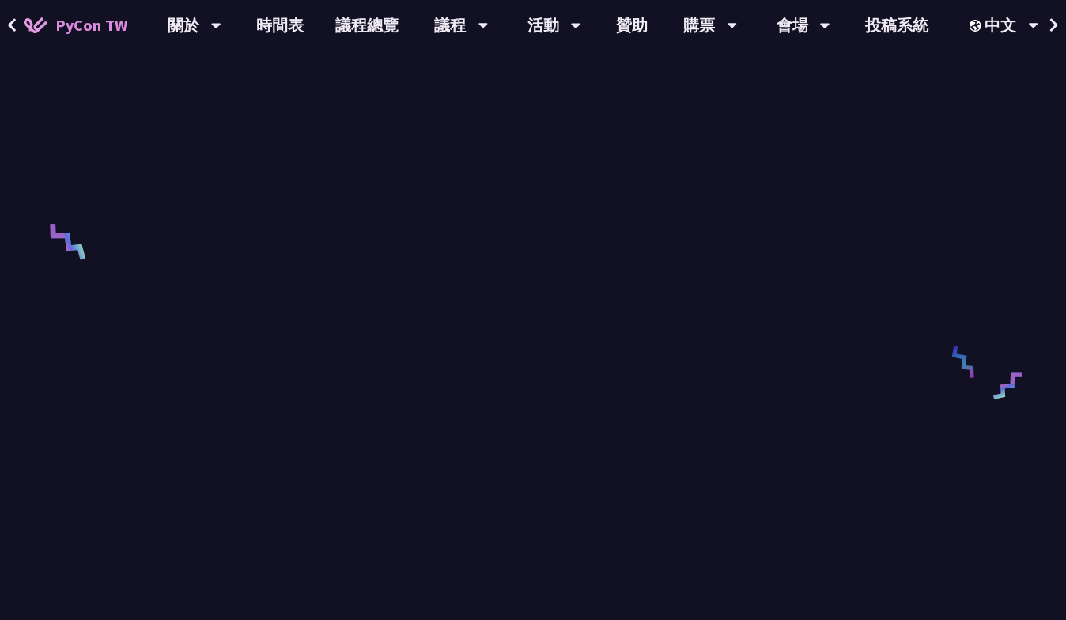
scroll to position [554, 0]
click at [286, 26] on link "時間表" at bounding box center [280, 25] width 79 height 51
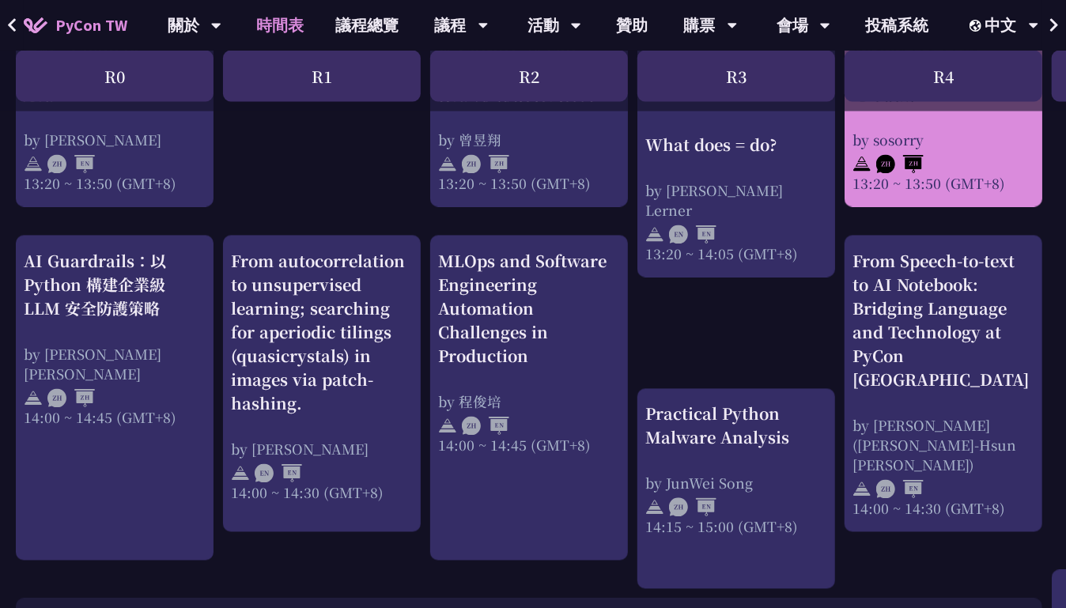
scroll to position [870, 0]
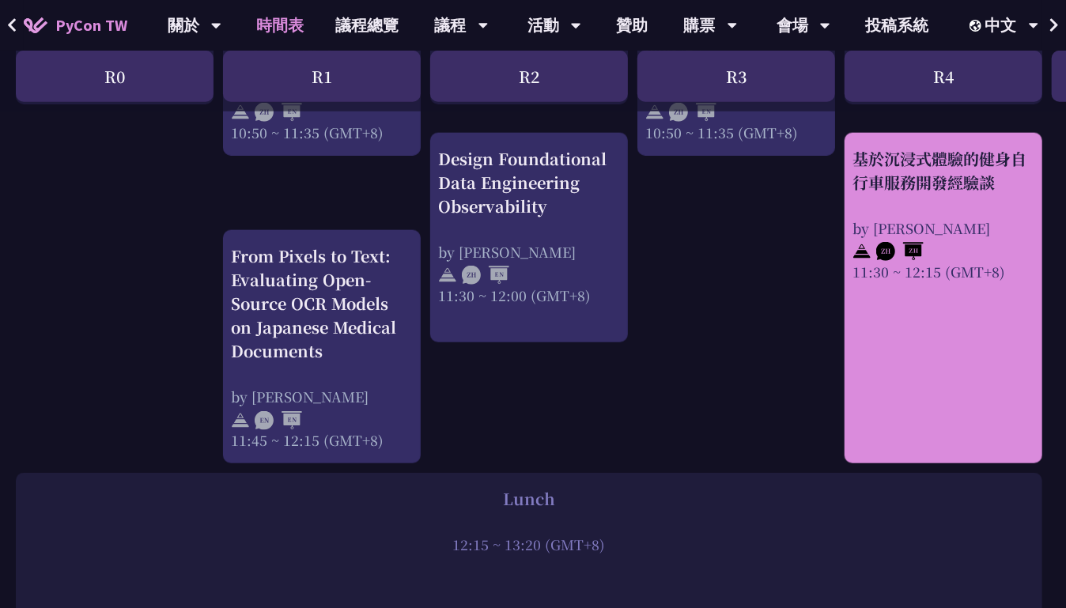
click at [910, 164] on div "基於沉浸式體驗的健身自行車服務開發經驗談" at bounding box center [944, 170] width 182 height 47
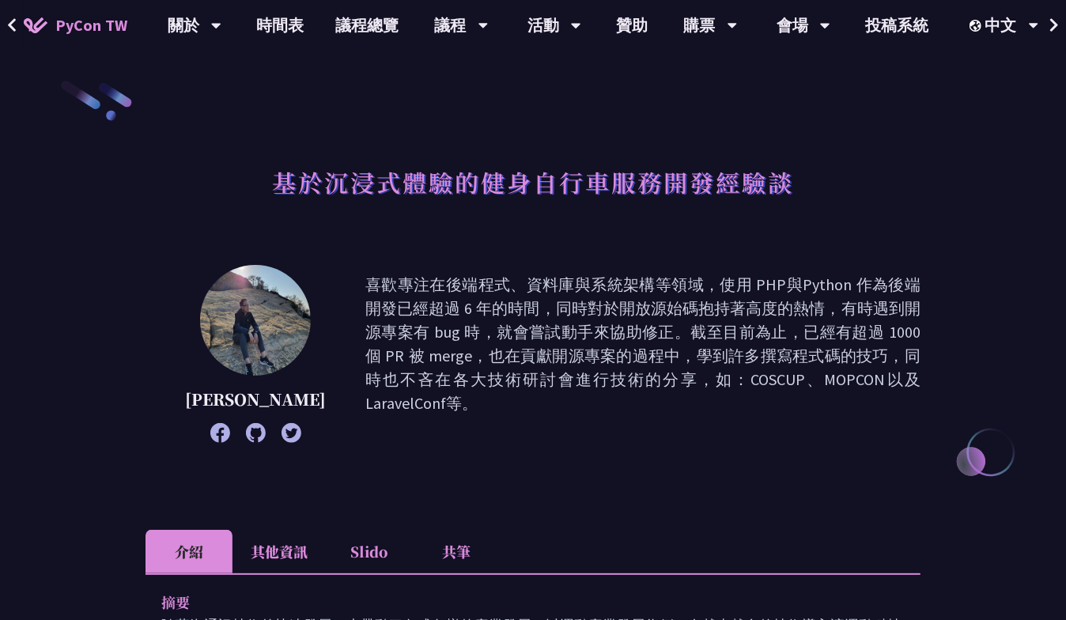
click at [450, 548] on li "共筆" at bounding box center [456, 551] width 87 height 43
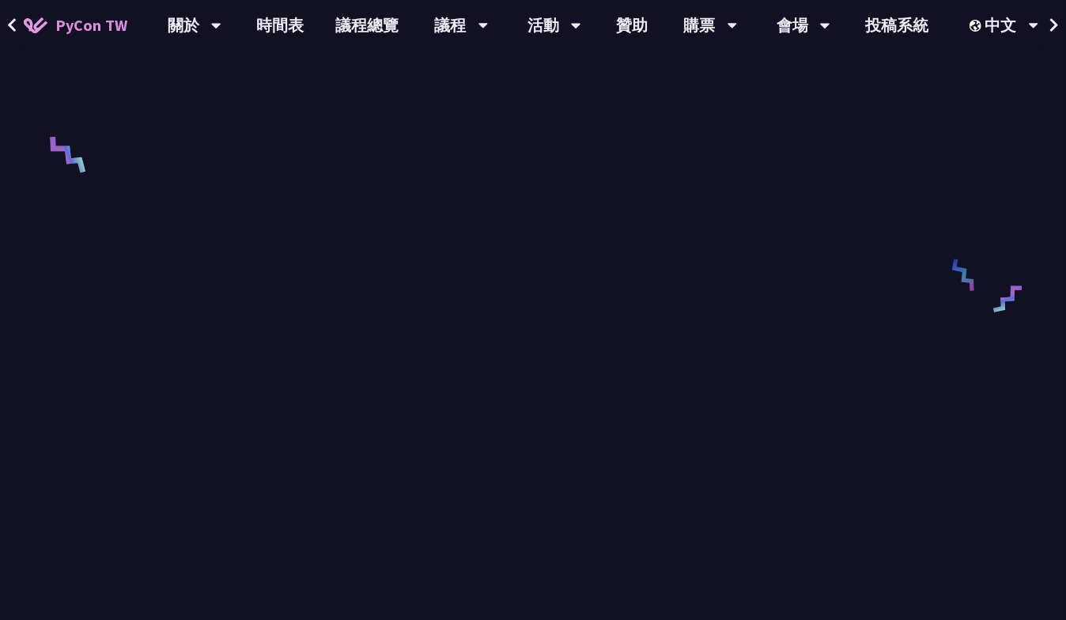
scroll to position [711, 0]
click at [262, 38] on link "時間表" at bounding box center [280, 25] width 79 height 51
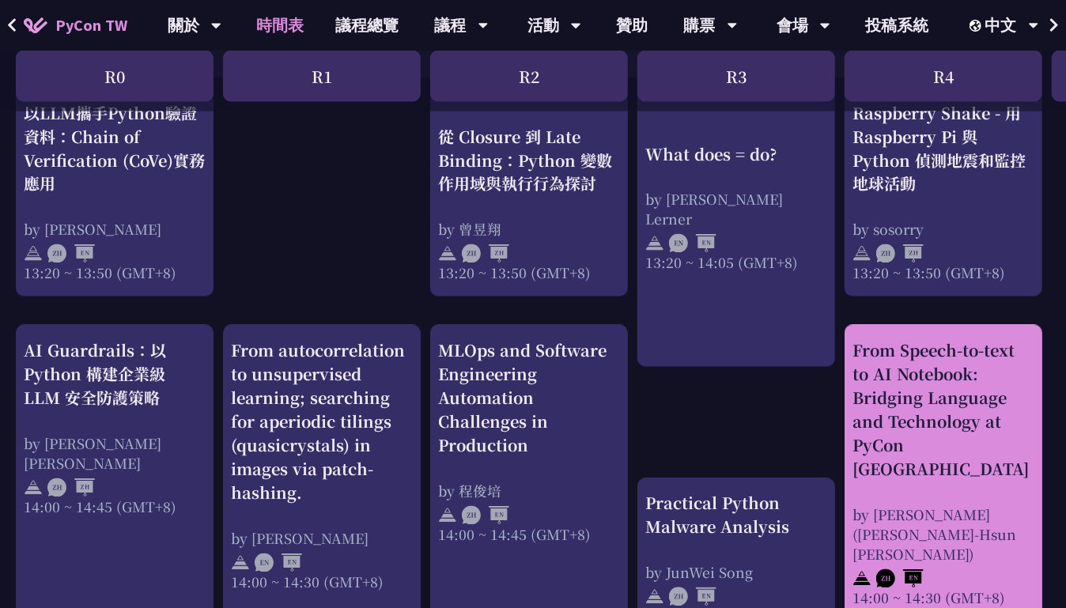
scroll to position [1423, 0]
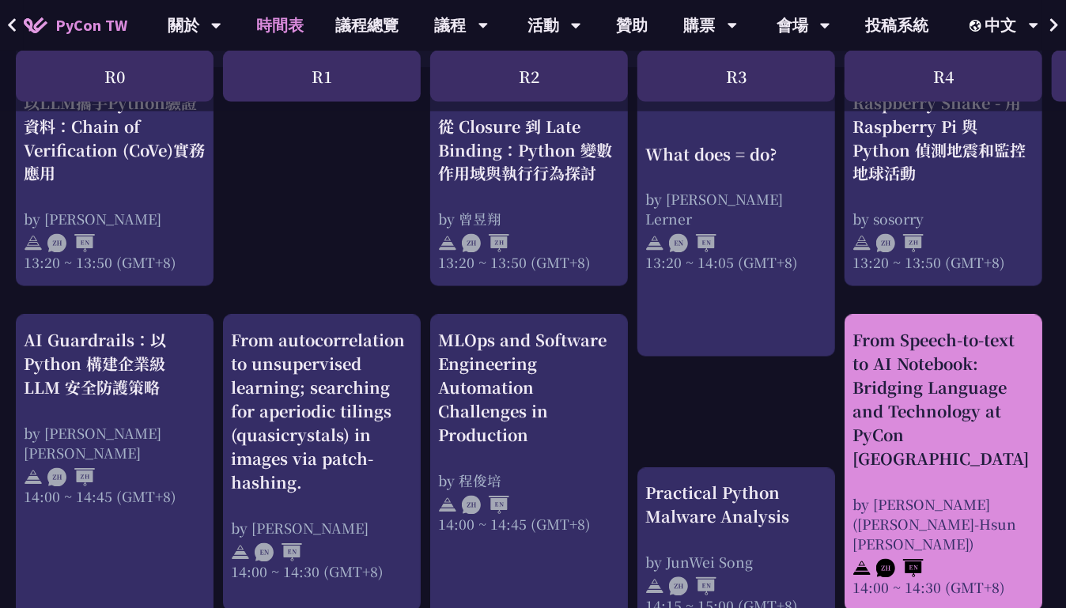
click at [924, 374] on div "From Speech-to-text to AI Notebook: Bridging Language and Technology at PyCon […" at bounding box center [944, 400] width 182 height 142
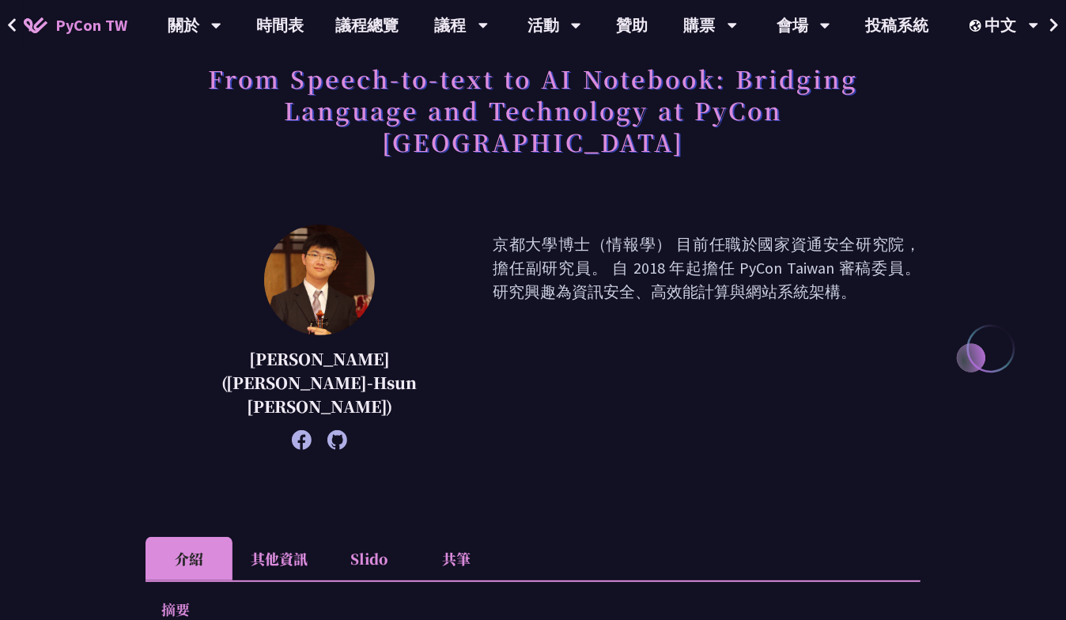
scroll to position [316, 0]
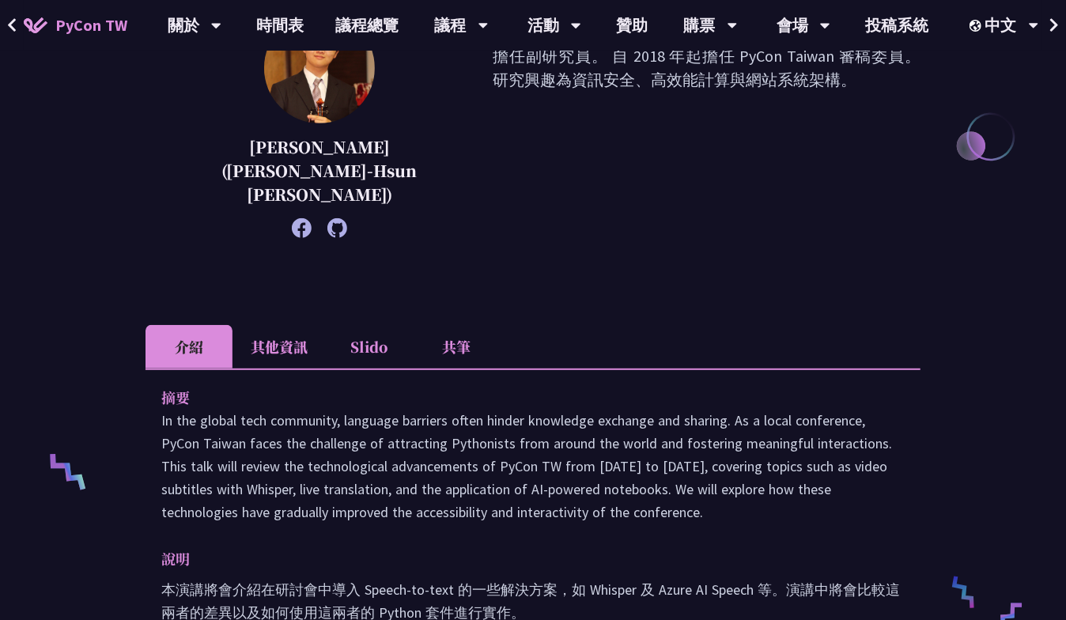
click at [456, 325] on li "共筆" at bounding box center [456, 346] width 87 height 43
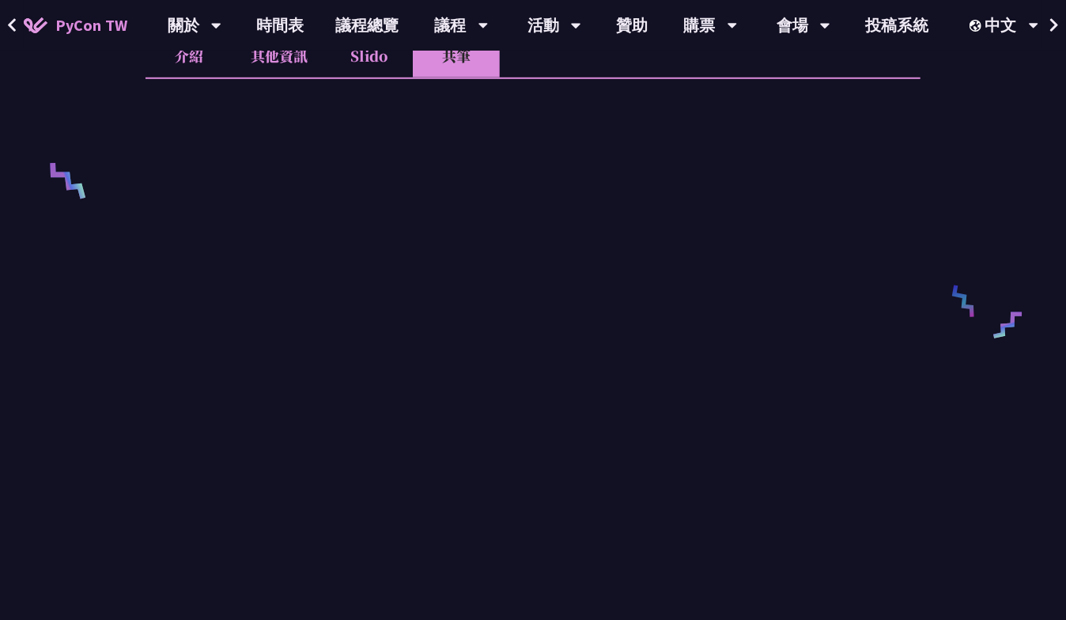
scroll to position [632, 0]
